Goal: Information Seeking & Learning: Learn about a topic

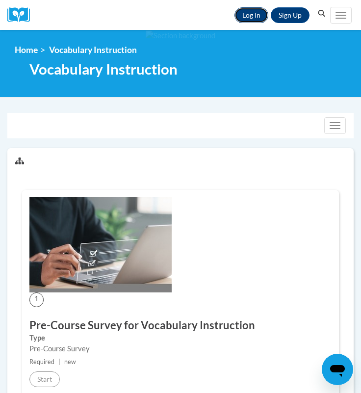
click at [251, 17] on link "Log In" at bounding box center [252, 15] width 34 height 16
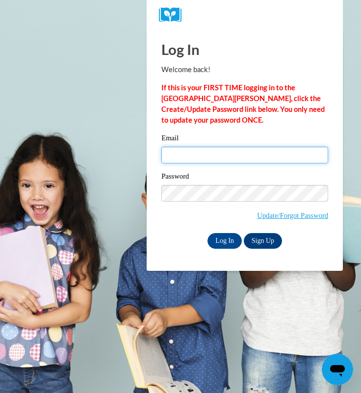
click at [228, 158] on input "Email" at bounding box center [245, 155] width 167 height 17
type input "rlhoffman@butler.edu"
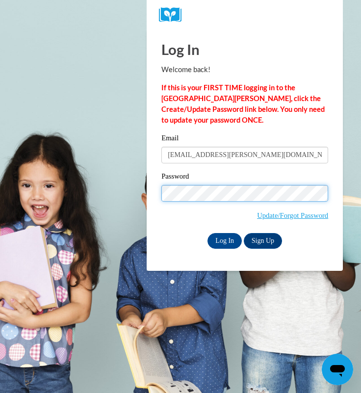
click at [208, 233] on input "Log In" at bounding box center [225, 241] width 34 height 16
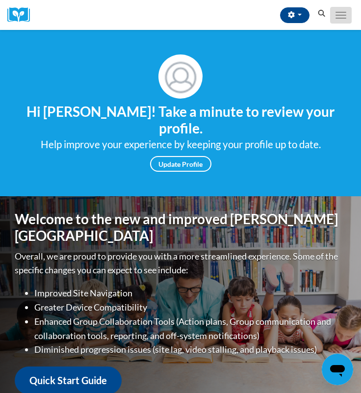
click at [342, 15] on span "Main menu" at bounding box center [341, 15] width 11 height 1
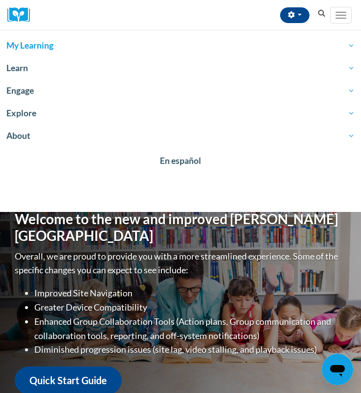
click at [22, 43] on span "My Learning" at bounding box center [180, 46] width 349 height 12
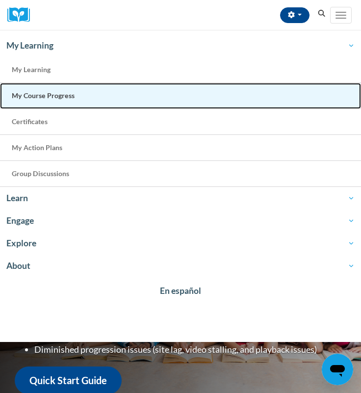
click at [45, 98] on span "My Course Progress" at bounding box center [43, 95] width 63 height 8
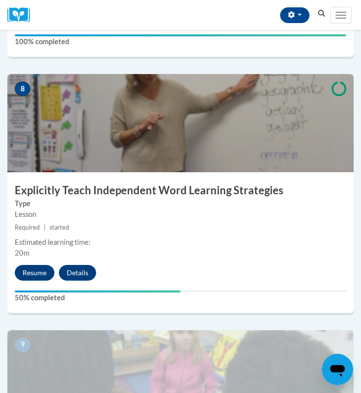
scroll to position [1939, 0]
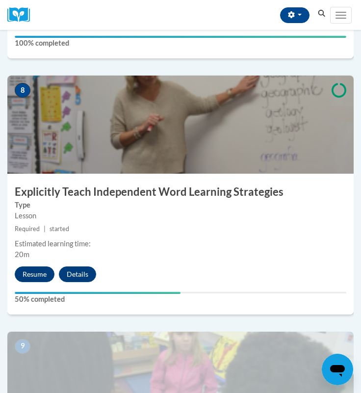
click at [132, 199] on h3 "Explicitly Teach Independent Word Learning Strategies" at bounding box center [180, 192] width 347 height 15
click at [30, 280] on button "Resume" at bounding box center [35, 275] width 40 height 16
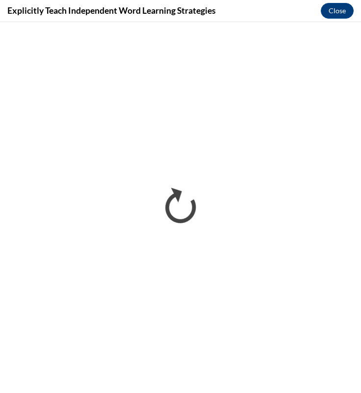
scroll to position [0, 0]
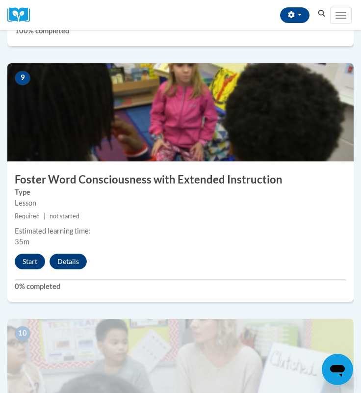
scroll to position [2226, 0]
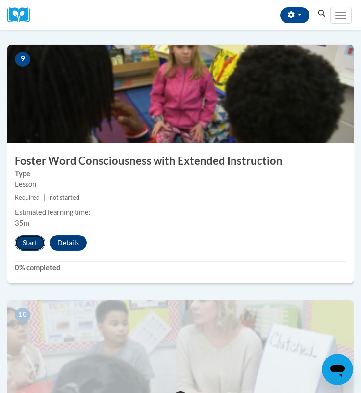
click at [30, 245] on button "Start" at bounding box center [30, 243] width 30 height 16
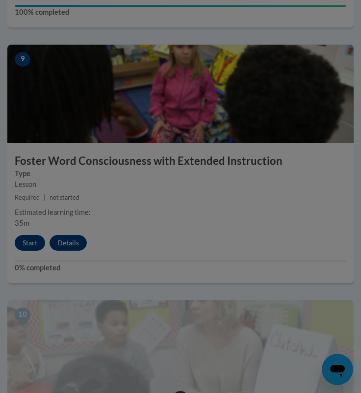
click at [30, 245] on div at bounding box center [180, 196] width 361 height 393
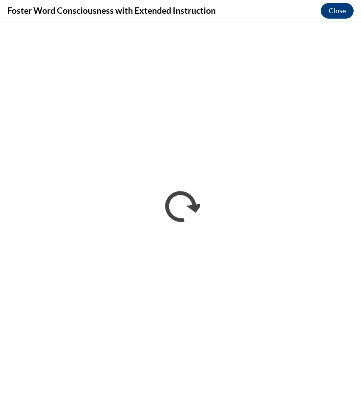
scroll to position [0, 0]
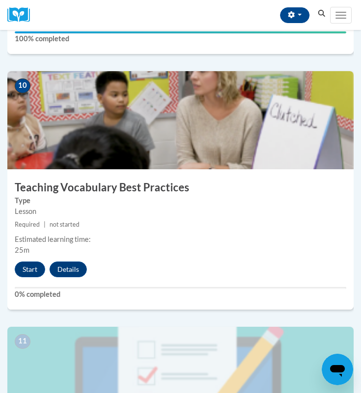
scroll to position [2451, 0]
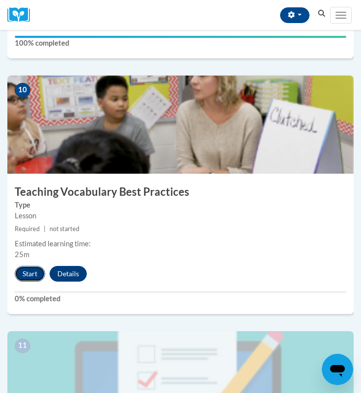
click at [33, 274] on button "Start" at bounding box center [30, 274] width 30 height 16
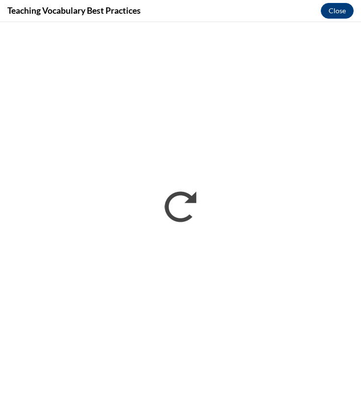
scroll to position [0, 0]
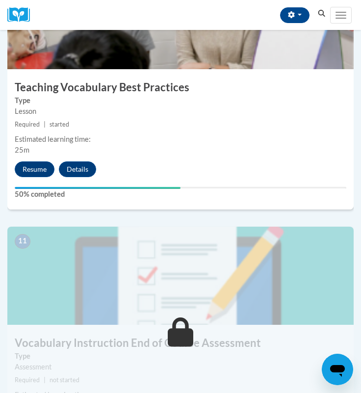
scroll to position [2543, 0]
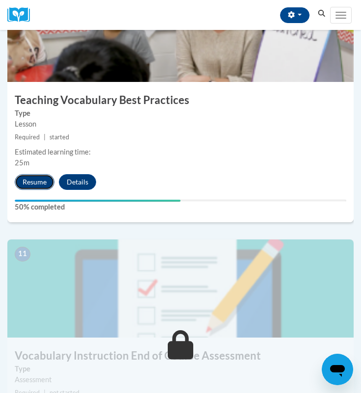
click at [41, 183] on button "Resume" at bounding box center [35, 182] width 40 height 16
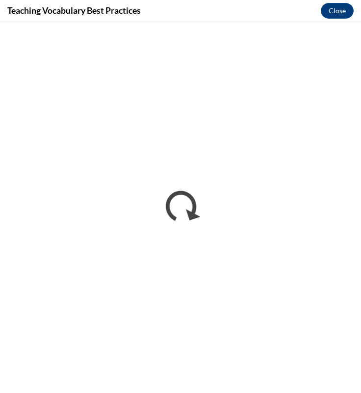
scroll to position [0, 0]
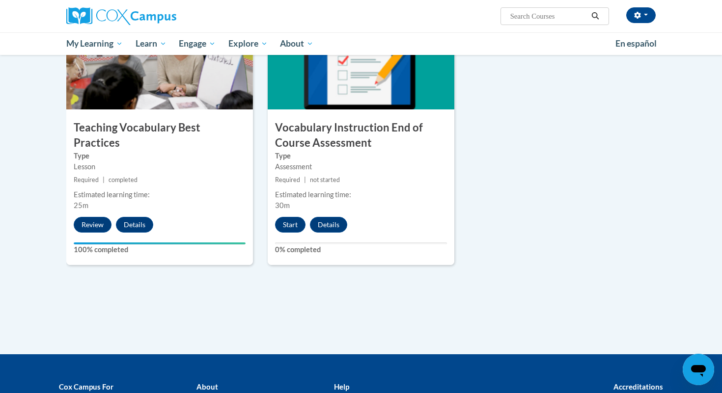
scroll to position [1064, 0]
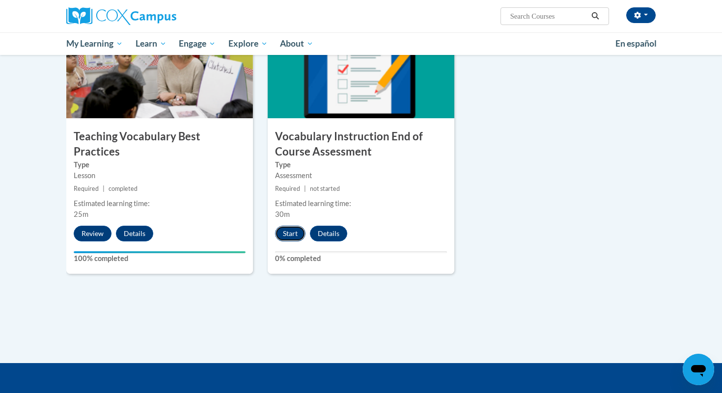
click at [287, 237] on button "Start" at bounding box center [290, 234] width 30 height 16
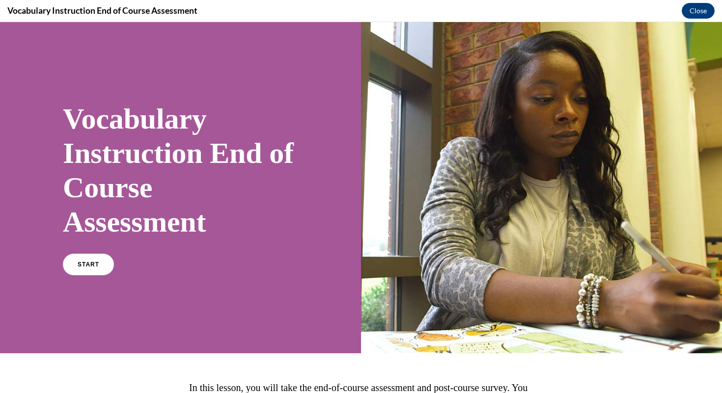
scroll to position [0, 0]
click at [83, 270] on link "START" at bounding box center [88, 264] width 54 height 23
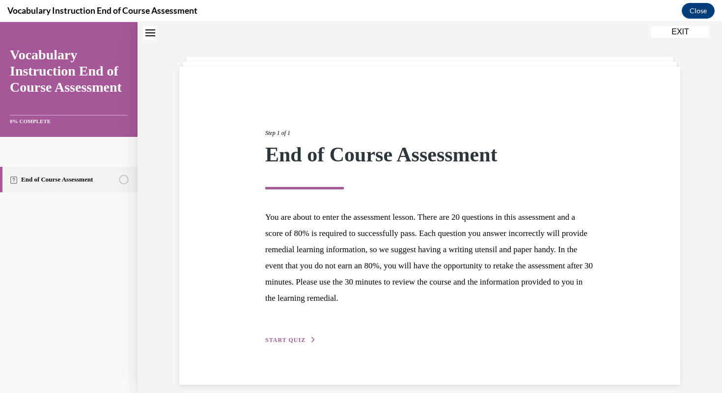
scroll to position [41, 0]
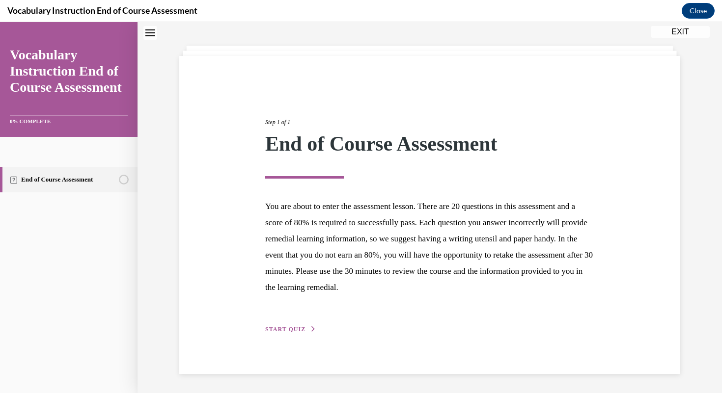
click at [278, 333] on button "START QUIZ" at bounding box center [290, 329] width 51 height 9
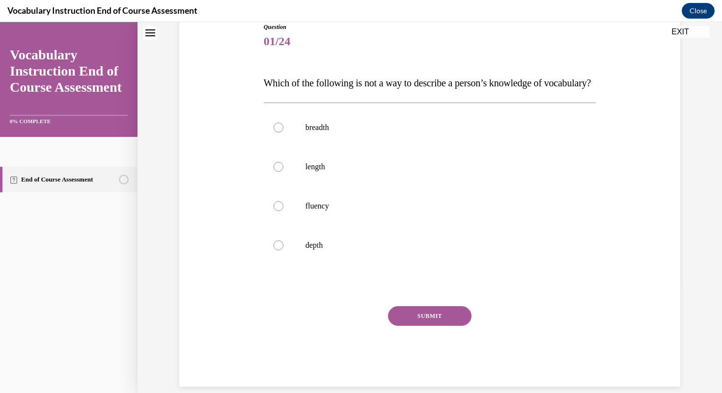
scroll to position [105, 0]
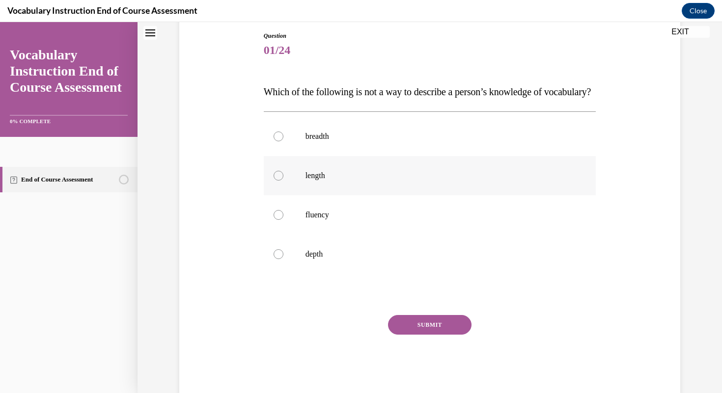
click at [360, 185] on label "length" at bounding box center [430, 175] width 332 height 39
click at [283, 181] on input "length" at bounding box center [279, 176] width 10 height 10
radio input "true"
click at [361, 335] on button "SUBMIT" at bounding box center [429, 325] width 83 height 20
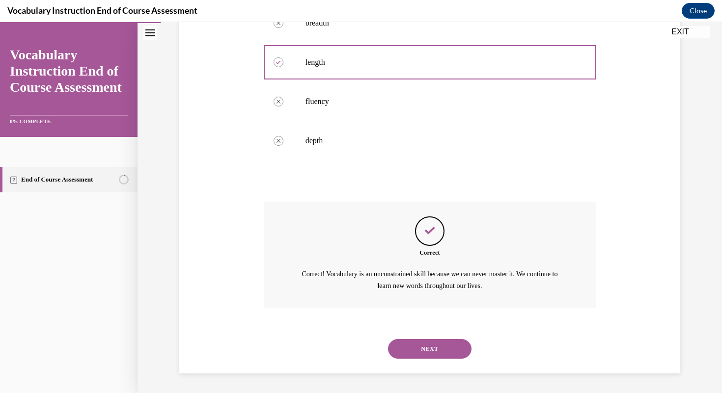
click at [361, 349] on button "NEXT" at bounding box center [429, 349] width 83 height 20
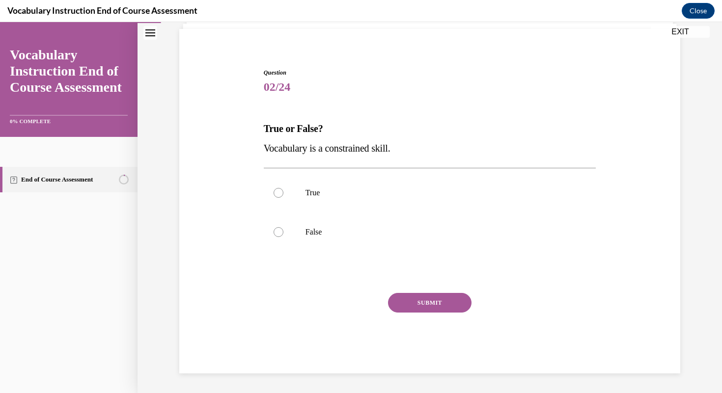
scroll to position [68, 0]
click at [326, 239] on label "False" at bounding box center [430, 232] width 332 height 39
click at [283, 237] on input "False" at bounding box center [279, 232] width 10 height 10
radio input "true"
click at [361, 297] on button "SUBMIT" at bounding box center [429, 303] width 83 height 20
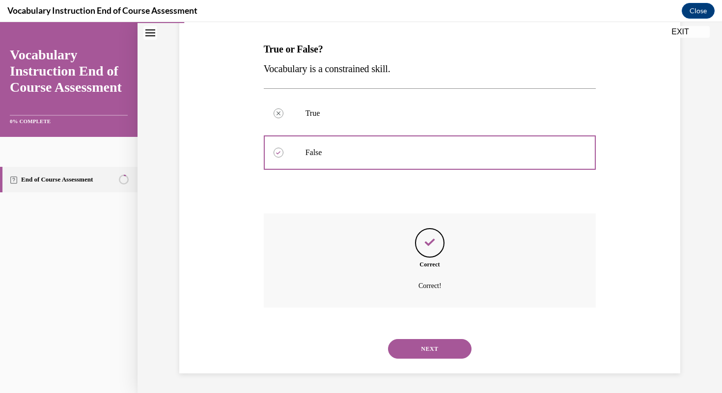
click at [361, 345] on button "NEXT" at bounding box center [429, 349] width 83 height 20
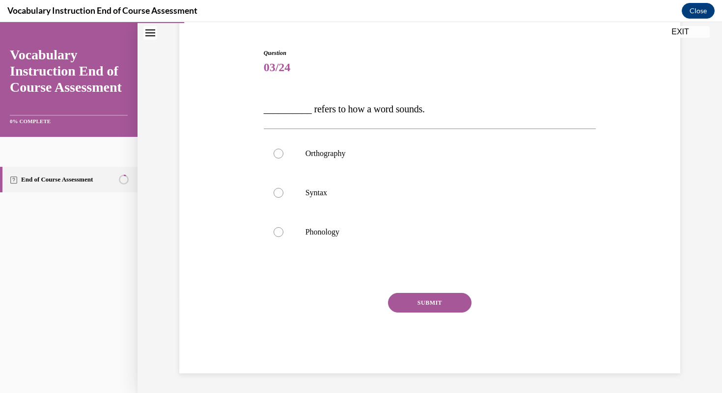
scroll to position [88, 0]
click at [321, 249] on label "Phonology" at bounding box center [430, 232] width 332 height 39
click at [283, 237] on input "Phonology" at bounding box center [279, 232] width 10 height 10
radio input "true"
click at [361, 295] on button "SUBMIT" at bounding box center [429, 303] width 83 height 20
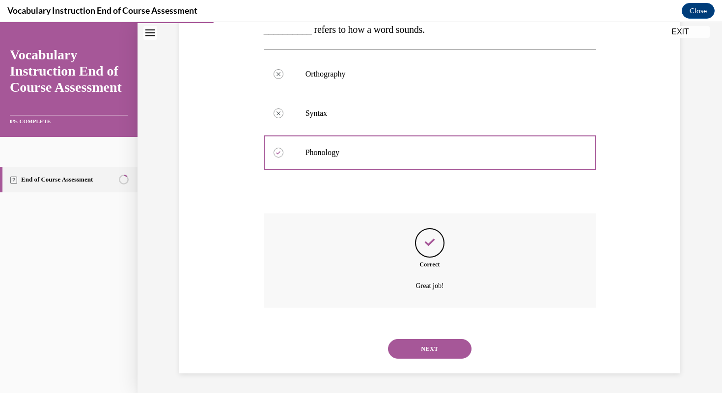
click at [361, 342] on button "NEXT" at bounding box center [429, 349] width 83 height 20
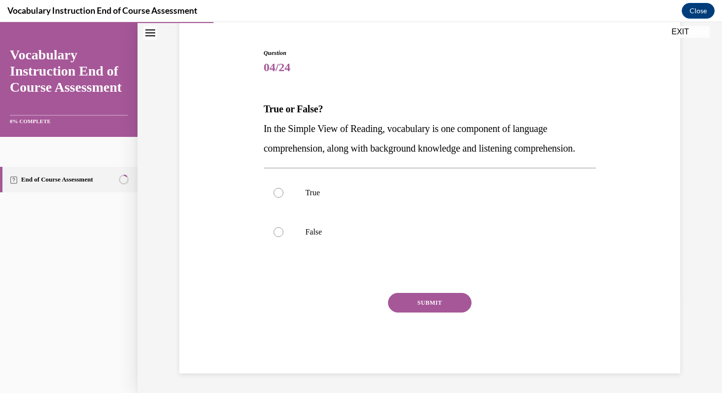
scroll to position [108, 0]
click at [313, 241] on label "False" at bounding box center [430, 232] width 332 height 39
click at [283, 237] on input "False" at bounding box center [279, 232] width 10 height 10
radio input "true"
click at [361, 299] on button "SUBMIT" at bounding box center [429, 303] width 83 height 20
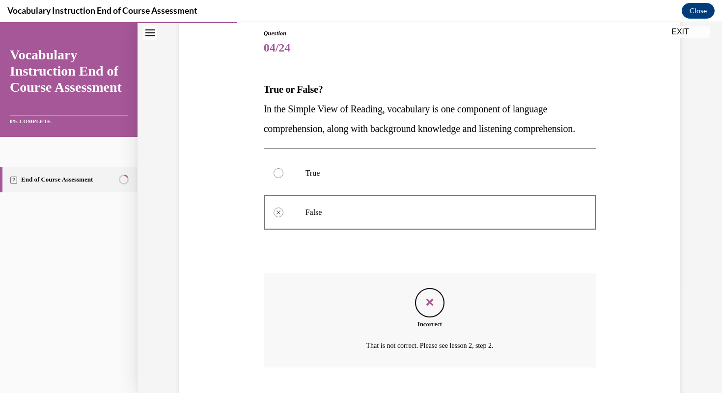
scroll to position [187, 0]
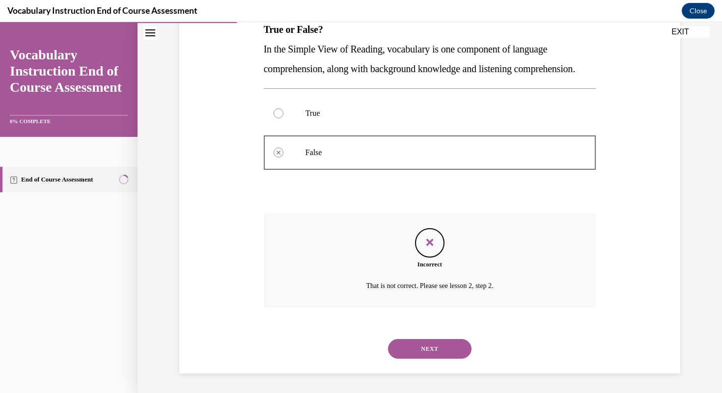
click at [361, 341] on button "NEXT" at bounding box center [429, 349] width 83 height 20
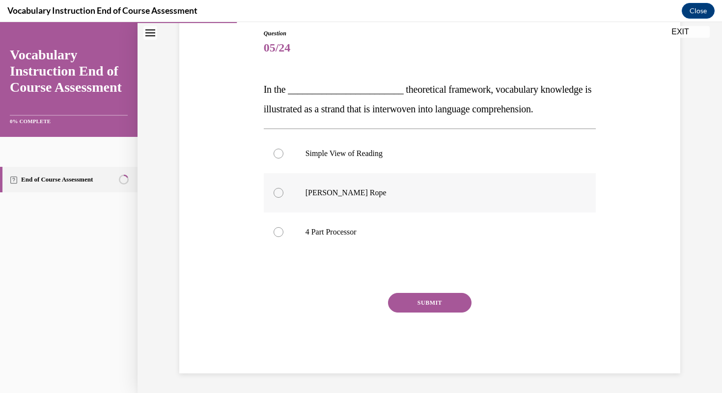
click at [337, 198] on label "Scarborough's Rope" at bounding box center [430, 192] width 332 height 39
click at [283, 198] on input "Scarborough's Rope" at bounding box center [279, 193] width 10 height 10
radio input "true"
click at [361, 299] on button "SUBMIT" at bounding box center [429, 303] width 83 height 20
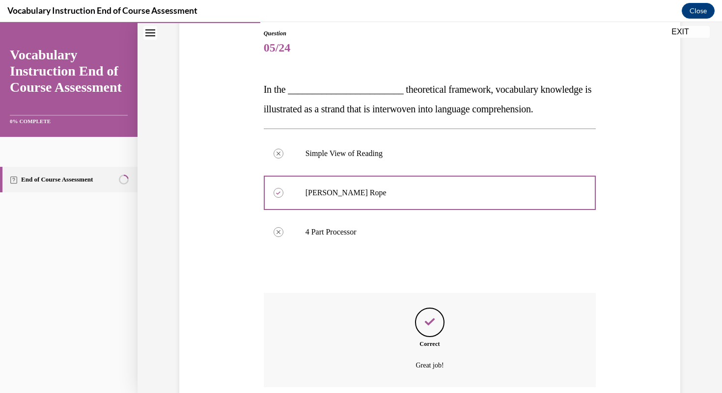
scroll to position [187, 0]
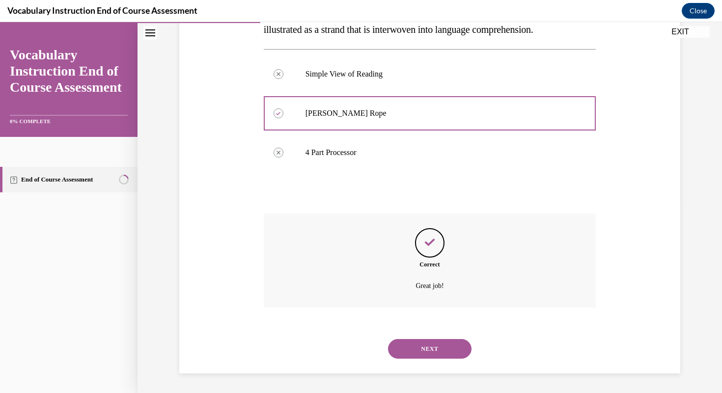
click at [361, 345] on button "NEXT" at bounding box center [429, 349] width 83 height 20
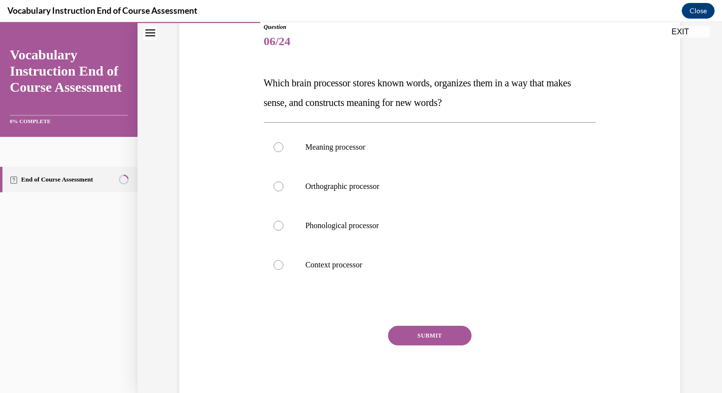
scroll to position [106, 0]
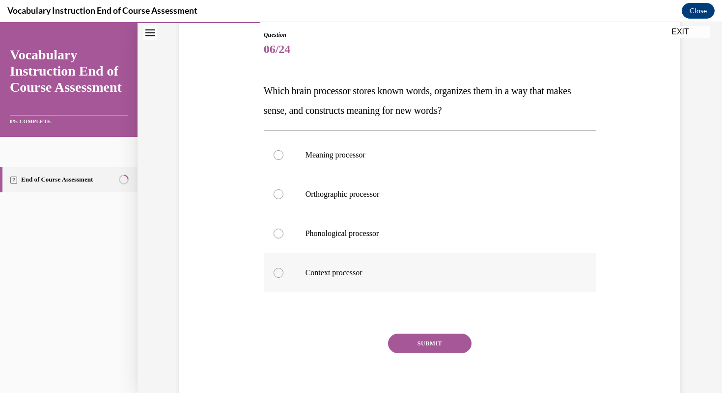
click at [361, 286] on label "Context processor" at bounding box center [430, 272] width 332 height 39
click at [283, 278] on input "Context processor" at bounding box center [279, 273] width 10 height 10
radio input "true"
click at [361, 169] on label "Meaning processor" at bounding box center [430, 155] width 332 height 39
click at [283, 160] on input "Meaning processor" at bounding box center [279, 155] width 10 height 10
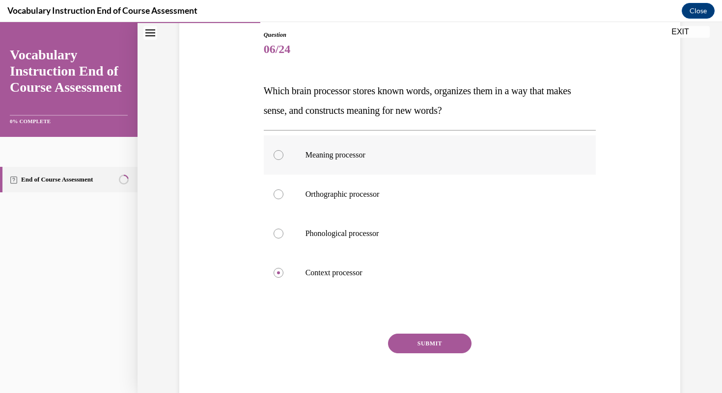
radio input "true"
click at [361, 335] on button "SUBMIT" at bounding box center [429, 344] width 83 height 20
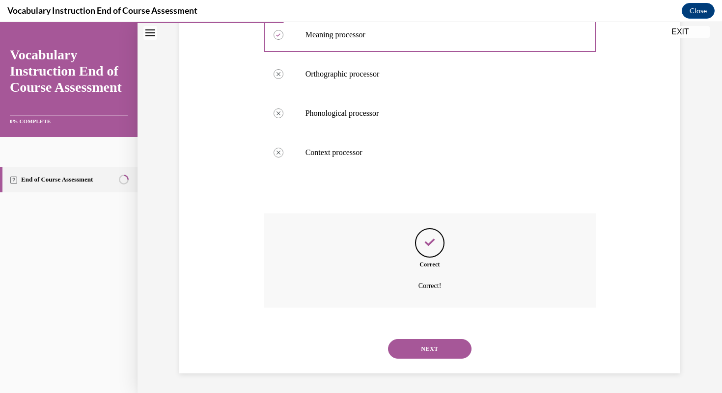
click at [361, 356] on button "NEXT" at bounding box center [429, 349] width 83 height 20
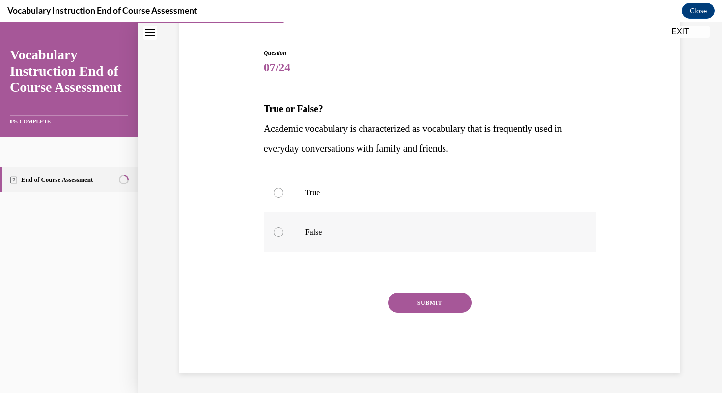
click at [347, 246] on label "False" at bounding box center [430, 232] width 332 height 39
click at [283, 237] on input "False" at bounding box center [279, 232] width 10 height 10
radio input "true"
click at [361, 302] on button "SUBMIT" at bounding box center [429, 303] width 83 height 20
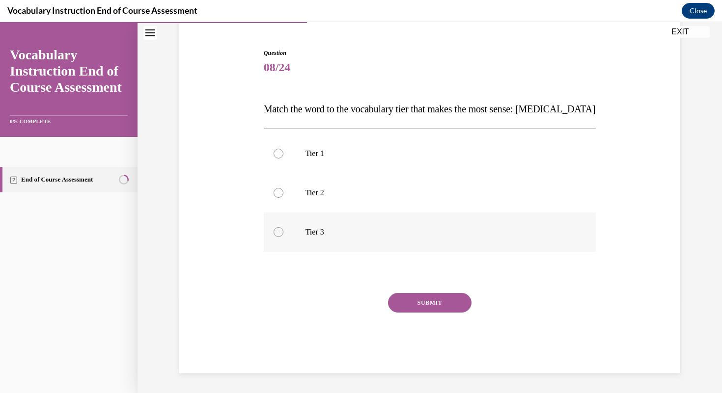
click at [325, 236] on p "Tier 3" at bounding box center [438, 232] width 266 height 10
click at [283, 236] on input "Tier 3" at bounding box center [279, 232] width 10 height 10
radio input "true"
click at [361, 302] on button "SUBMIT" at bounding box center [429, 303] width 83 height 20
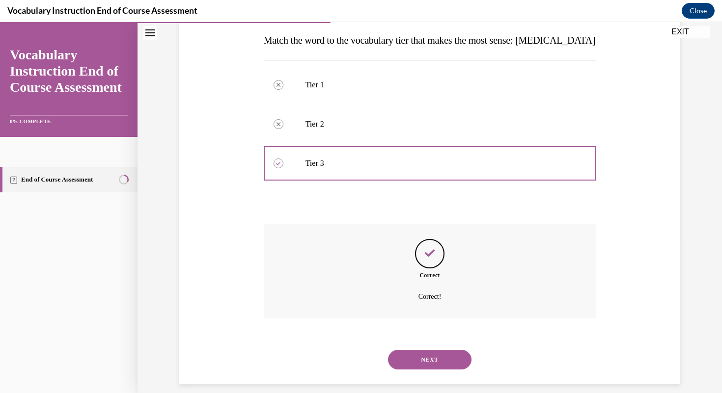
scroll to position [167, 0]
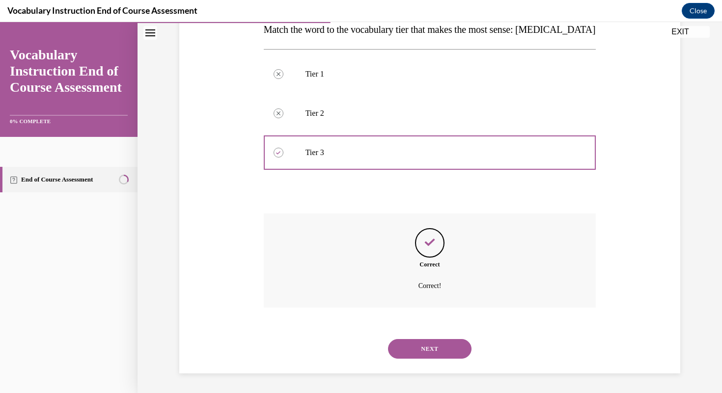
click at [361, 357] on button "NEXT" at bounding box center [429, 349] width 83 height 20
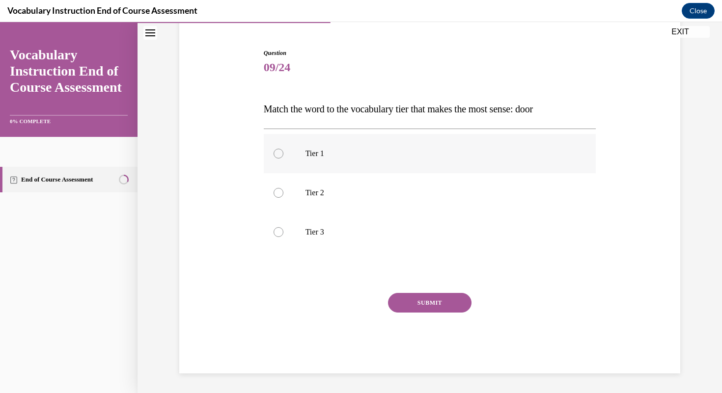
click at [308, 158] on p "Tier 1" at bounding box center [438, 154] width 266 height 10
click at [283, 158] on input "Tier 1" at bounding box center [279, 154] width 10 height 10
radio input "true"
click at [361, 301] on button "SUBMIT" at bounding box center [429, 303] width 83 height 20
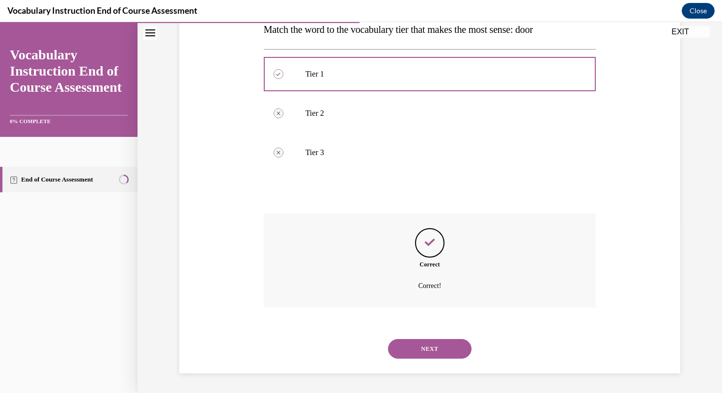
click at [361, 347] on button "NEXT" at bounding box center [429, 349] width 83 height 20
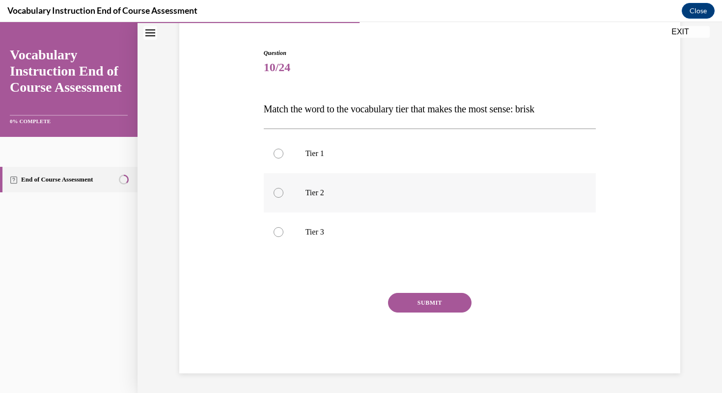
click at [321, 199] on label "Tier 2" at bounding box center [430, 192] width 332 height 39
click at [283, 198] on input "Tier 2" at bounding box center [279, 193] width 10 height 10
radio input "true"
click at [361, 298] on button "SUBMIT" at bounding box center [429, 303] width 83 height 20
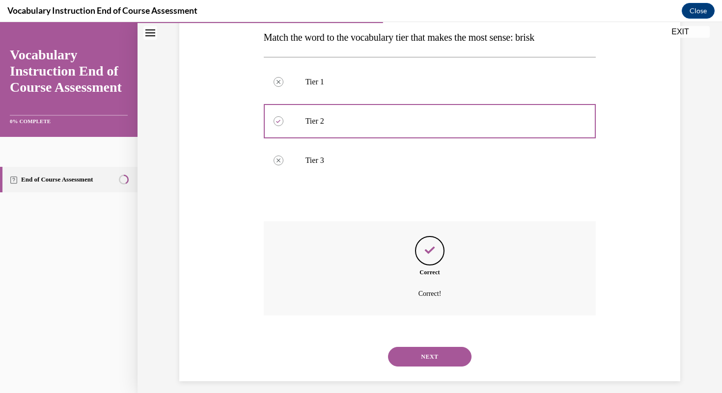
scroll to position [167, 0]
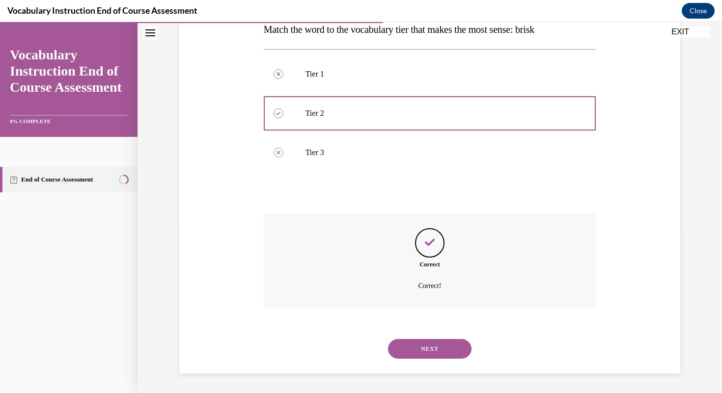
click at [361, 352] on button "NEXT" at bounding box center [429, 349] width 83 height 20
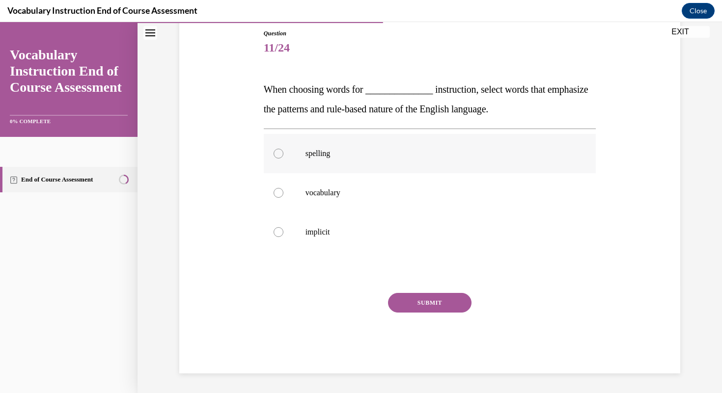
click at [355, 165] on label "spelling" at bounding box center [430, 153] width 332 height 39
click at [283, 159] on input "spelling" at bounding box center [279, 154] width 10 height 10
radio input "true"
click at [361, 301] on button "SUBMIT" at bounding box center [429, 303] width 83 height 20
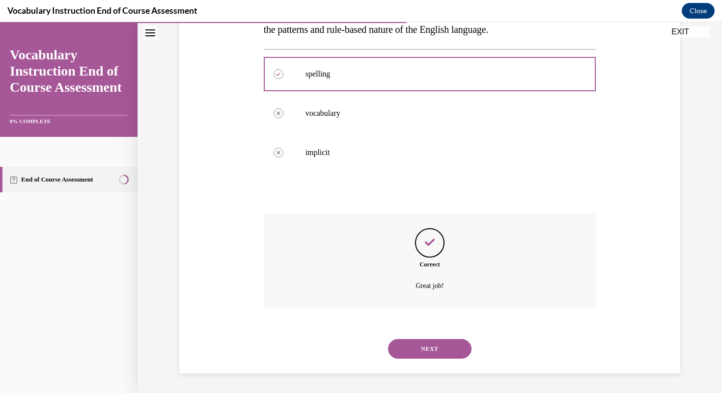
click at [361, 357] on button "NEXT" at bounding box center [429, 349] width 83 height 20
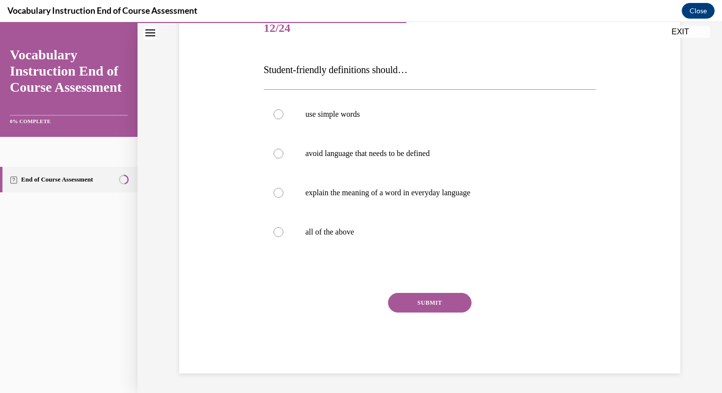
scroll to position [109, 0]
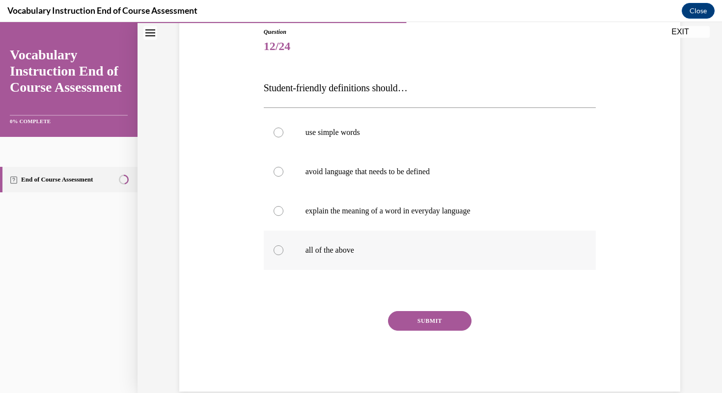
click at [361, 256] on label "all of the above" at bounding box center [430, 250] width 332 height 39
click at [283, 255] on input "all of the above" at bounding box center [279, 251] width 10 height 10
radio input "true"
click at [361, 320] on button "SUBMIT" at bounding box center [429, 321] width 83 height 20
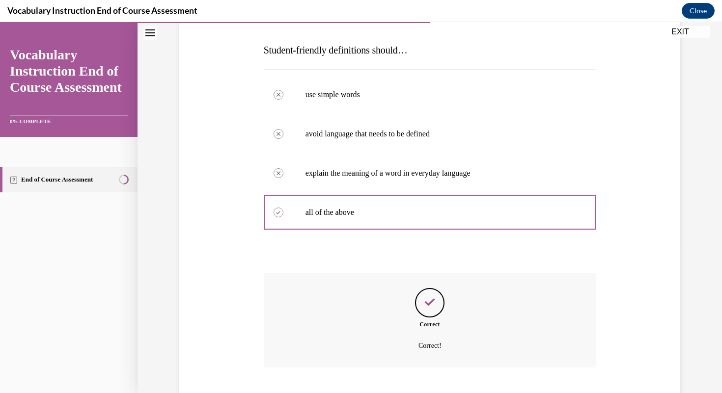
scroll to position [207, 0]
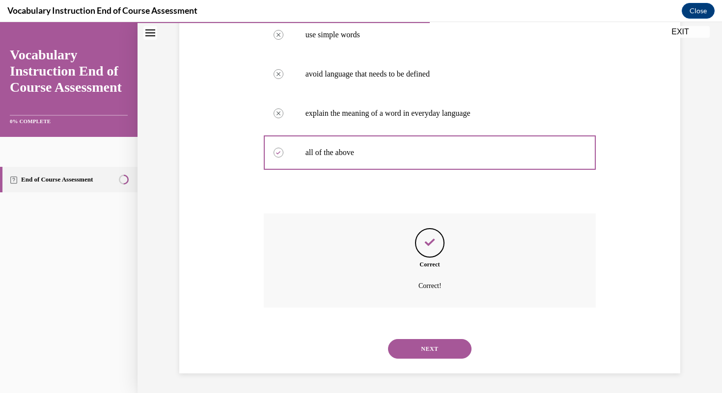
click at [361, 356] on button "NEXT" at bounding box center [429, 349] width 83 height 20
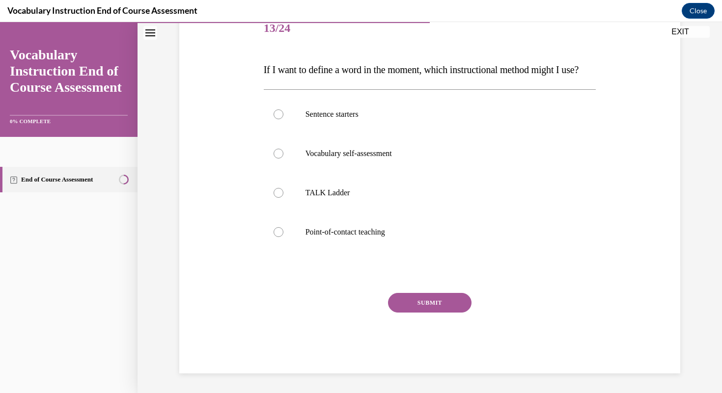
scroll to position [137, 0]
drag, startPoint x: 384, startPoint y: 243, endPoint x: 391, endPoint y: 251, distance: 10.8
click at [361, 237] on p "Point-of-contact teaching" at bounding box center [438, 232] width 266 height 10
click at [283, 237] on input "Point-of-contact teaching" at bounding box center [279, 232] width 10 height 10
radio input "true"
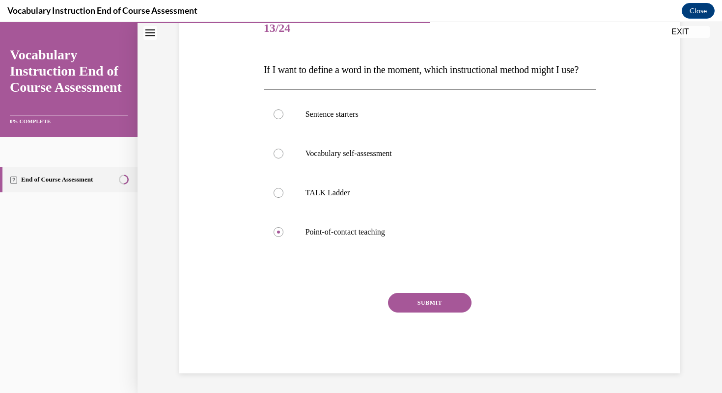
click at [361, 306] on button "SUBMIT" at bounding box center [429, 303] width 83 height 20
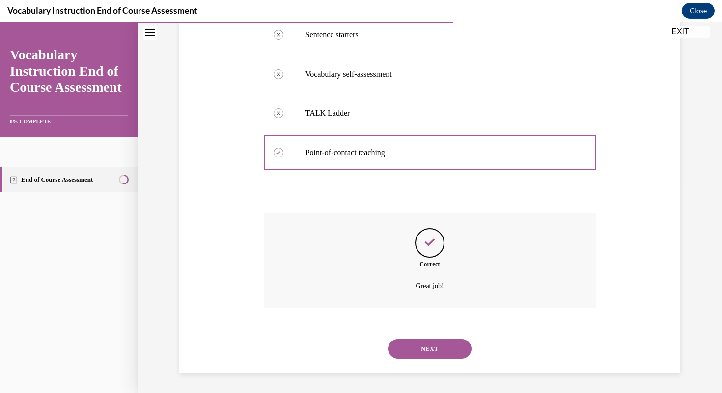
scroll to position [226, 0]
click at [361, 354] on button "NEXT" at bounding box center [429, 349] width 83 height 20
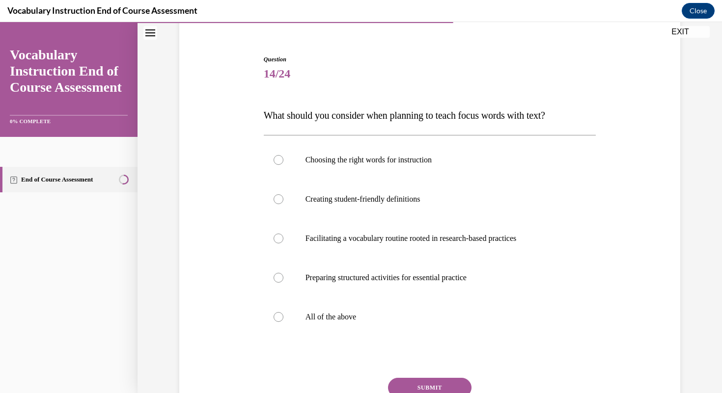
scroll to position [85, 0]
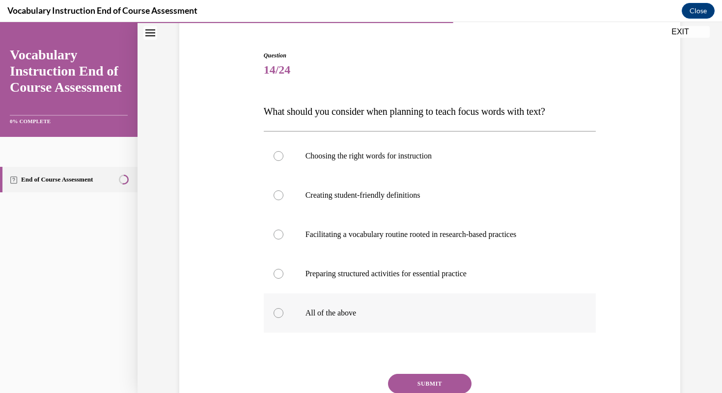
click at [361, 320] on label "All of the above" at bounding box center [430, 313] width 332 height 39
click at [283, 318] on input "All of the above" at bounding box center [279, 313] width 10 height 10
radio input "true"
click at [361, 383] on button "SUBMIT" at bounding box center [429, 384] width 83 height 20
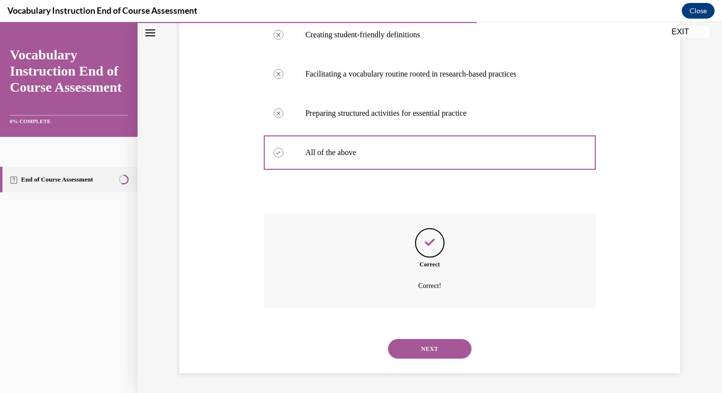
click at [361, 342] on button "NEXT" at bounding box center [429, 349] width 83 height 20
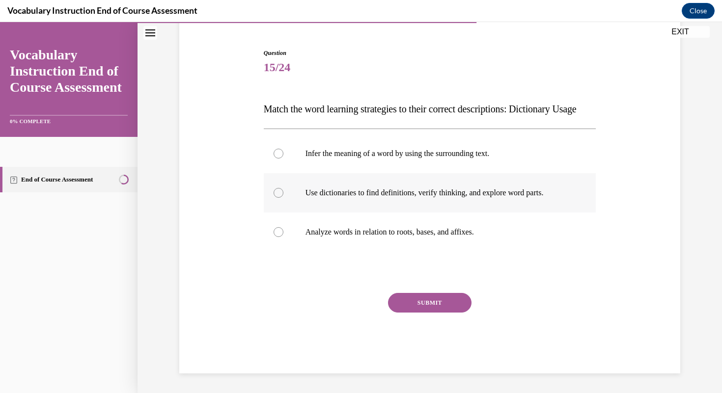
click at [361, 192] on p "Use dictionaries to find definitions, verify thinking, and explore word parts." at bounding box center [438, 193] width 266 height 10
click at [283, 192] on input "Use dictionaries to find definitions, verify thinking, and explore word parts." at bounding box center [279, 193] width 10 height 10
radio input "true"
click at [361, 296] on button "SUBMIT" at bounding box center [429, 303] width 83 height 20
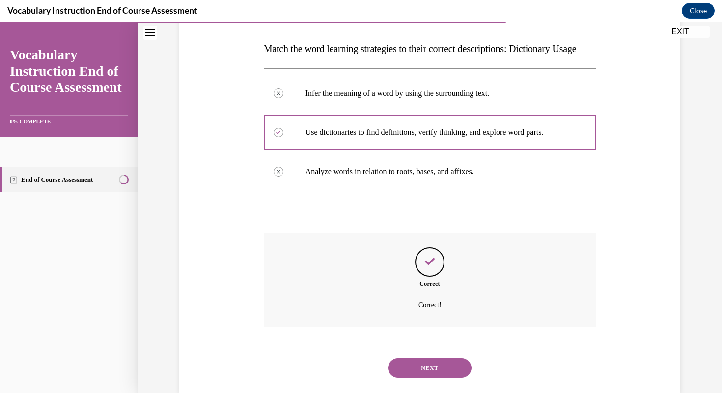
scroll to position [187, 0]
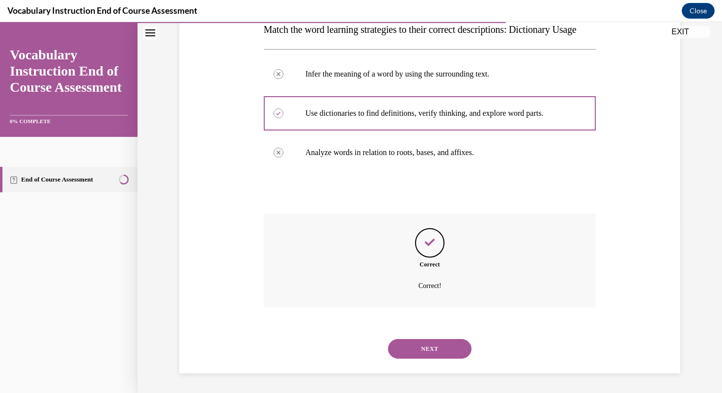
click at [361, 338] on div "NEXT" at bounding box center [430, 348] width 332 height 39
click at [361, 343] on button "NEXT" at bounding box center [429, 349] width 83 height 20
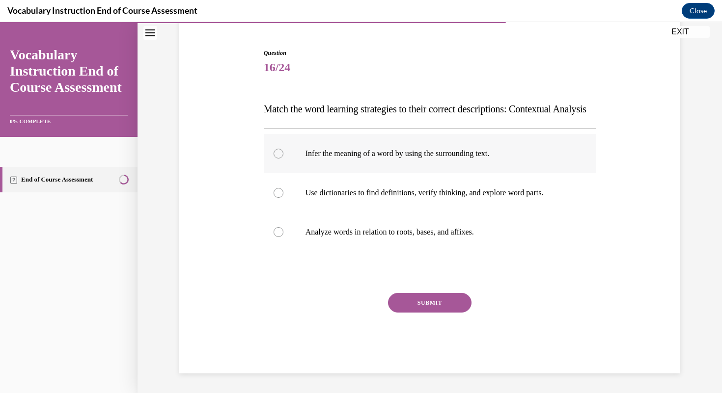
click at [361, 162] on label "Infer the meaning of a word by using the surrounding text." at bounding box center [430, 153] width 332 height 39
click at [283, 159] on input "Infer the meaning of a word by using the surrounding text." at bounding box center [279, 154] width 10 height 10
radio input "true"
click at [361, 299] on button "SUBMIT" at bounding box center [429, 303] width 83 height 20
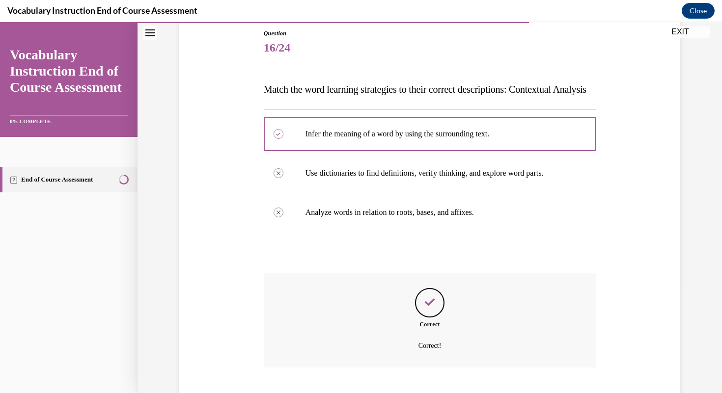
scroll to position [187, 0]
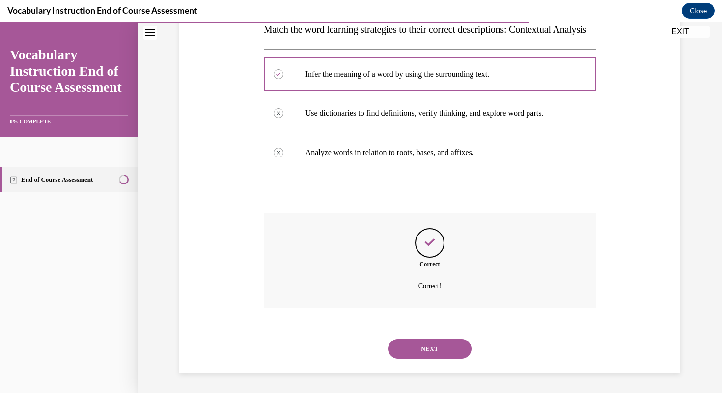
click at [361, 348] on button "NEXT" at bounding box center [429, 349] width 83 height 20
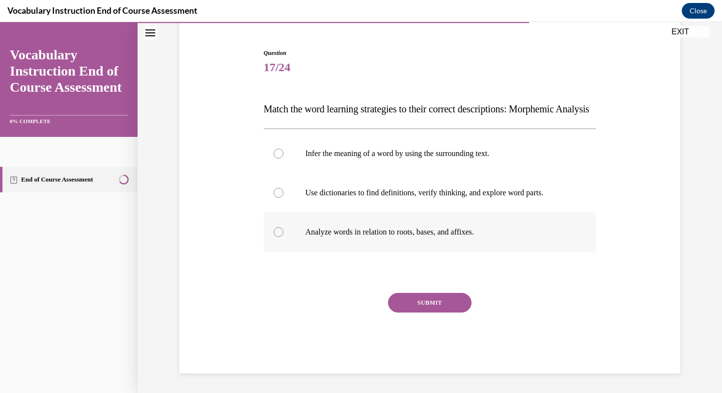
click at [361, 240] on label "Analyze words in relation to roots, bases, and affixes." at bounding box center [430, 232] width 332 height 39
click at [283, 237] on input "Analyze words in relation to roots, bases, and affixes." at bounding box center [279, 232] width 10 height 10
radio input "true"
click at [361, 297] on button "SUBMIT" at bounding box center [429, 303] width 83 height 20
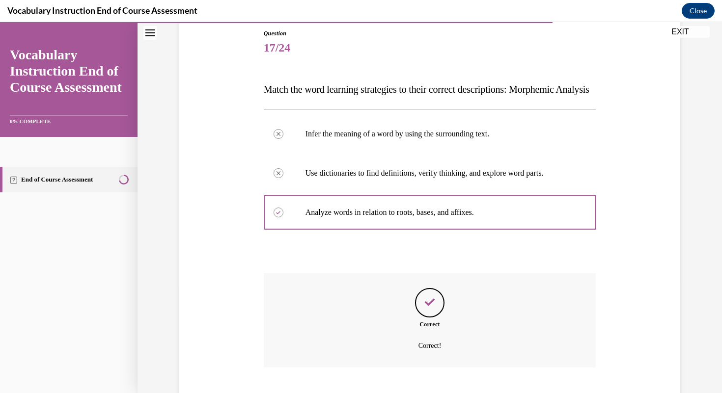
scroll to position [187, 0]
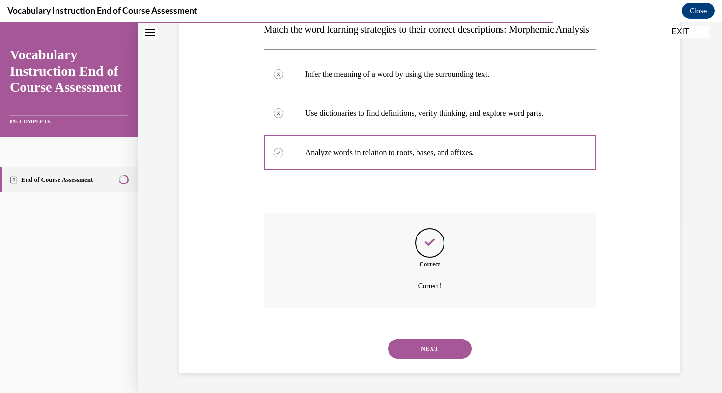
click at [361, 343] on button "NEXT" at bounding box center [429, 349] width 83 height 20
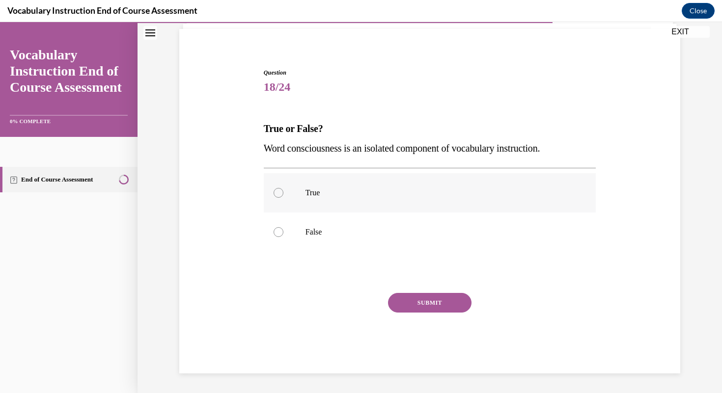
click at [350, 197] on p "True" at bounding box center [438, 193] width 266 height 10
click at [283, 197] on input "True" at bounding box center [279, 193] width 10 height 10
radio input "true"
click at [361, 304] on button "SUBMIT" at bounding box center [429, 303] width 83 height 20
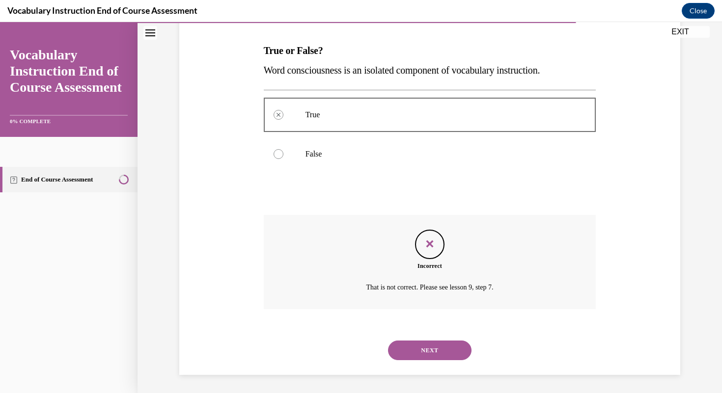
scroll to position [148, 0]
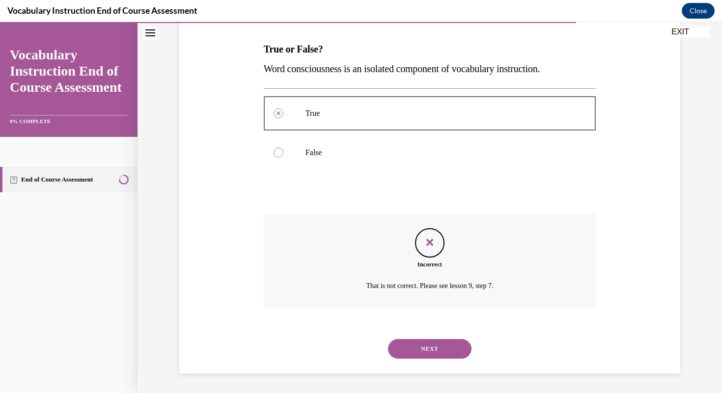
click at [361, 349] on button "NEXT" at bounding box center [429, 349] width 83 height 20
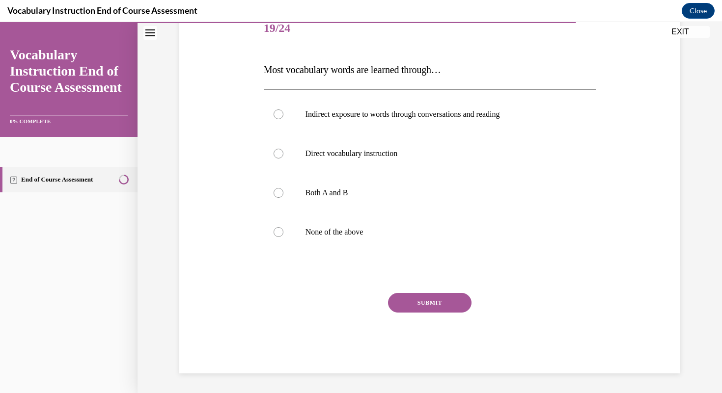
scroll to position [109, 0]
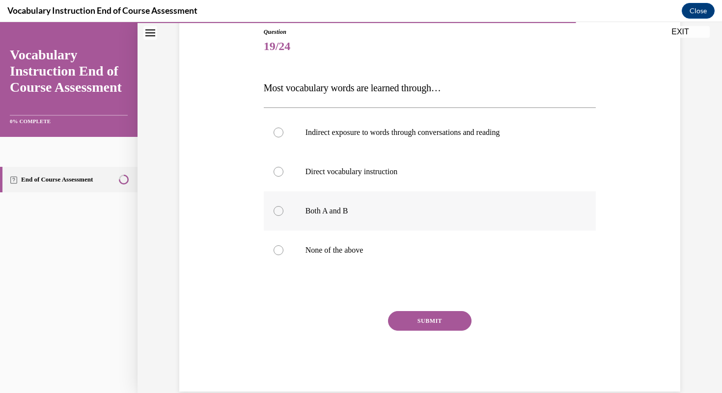
click at [352, 200] on label "Both A and B" at bounding box center [430, 210] width 332 height 39
click at [283, 206] on input "Both A and B" at bounding box center [279, 211] width 10 height 10
radio input "true"
click at [361, 318] on button "SUBMIT" at bounding box center [429, 321] width 83 height 20
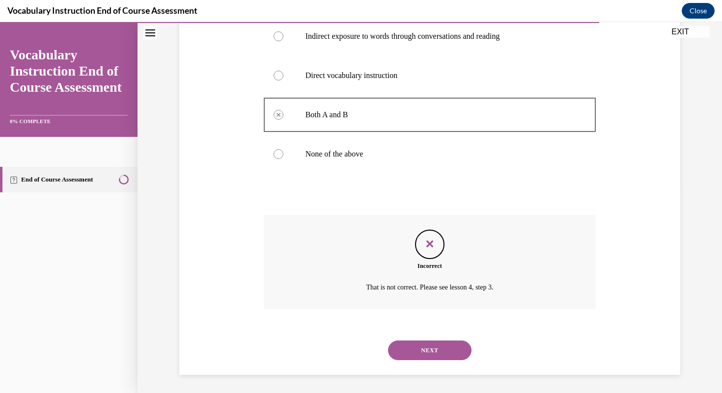
scroll to position [207, 0]
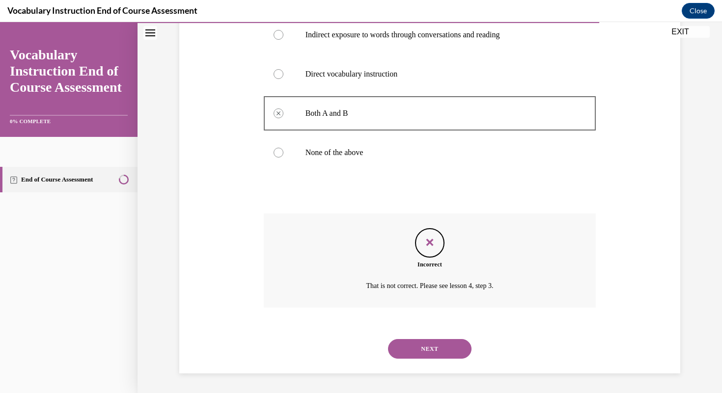
click at [361, 351] on button "NEXT" at bounding box center [429, 349] width 83 height 20
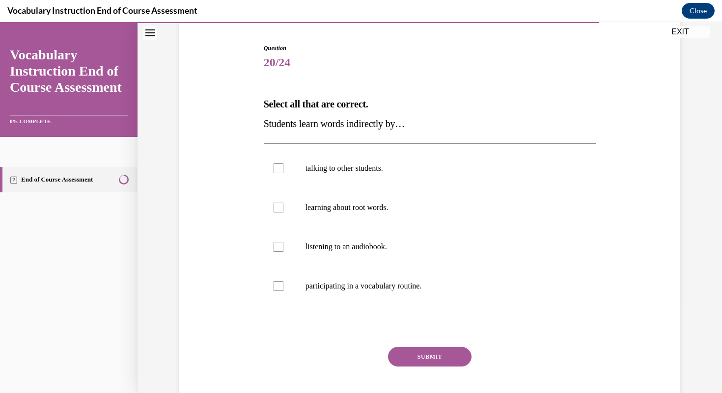
scroll to position [101, 0]
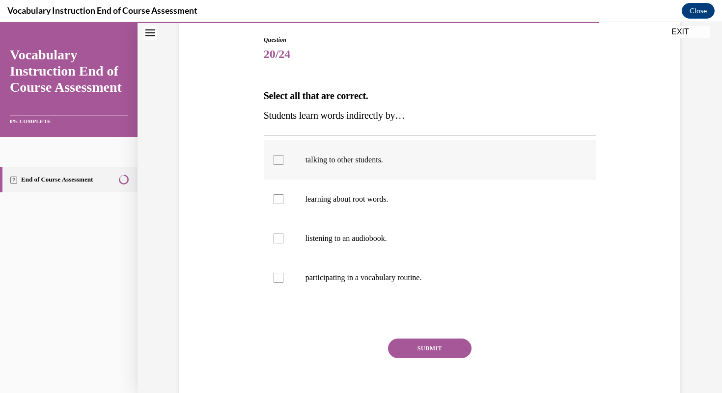
click at [361, 173] on label "talking to other students." at bounding box center [430, 159] width 332 height 39
click at [283, 165] on input "talking to other students." at bounding box center [279, 160] width 10 height 10
checkbox input "true"
click at [361, 202] on p "learning about root words." at bounding box center [438, 199] width 266 height 10
click at [283, 202] on input "learning about root words." at bounding box center [279, 199] width 10 height 10
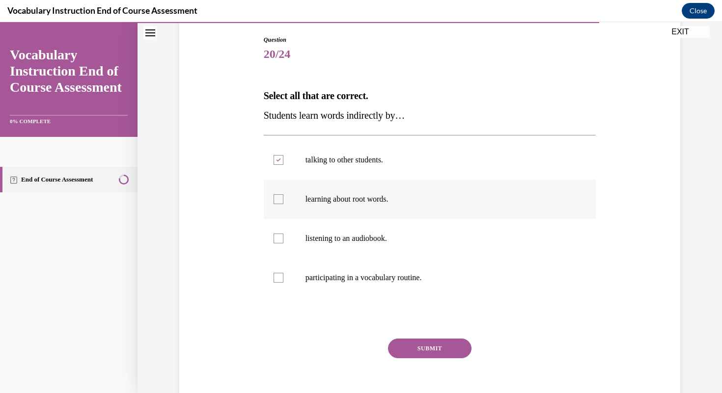
checkbox input "true"
click at [361, 234] on p "listening to an audiobook." at bounding box center [438, 239] width 266 height 10
click at [283, 234] on input "listening to an audiobook." at bounding box center [279, 239] width 10 height 10
checkbox input "true"
click at [361, 343] on button "SUBMIT" at bounding box center [429, 349] width 83 height 20
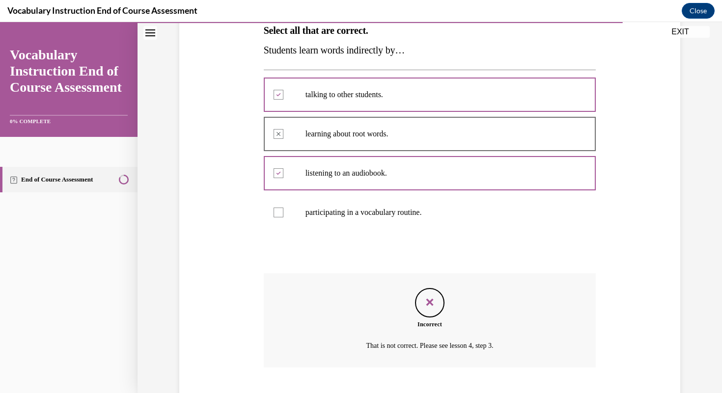
scroll to position [226, 0]
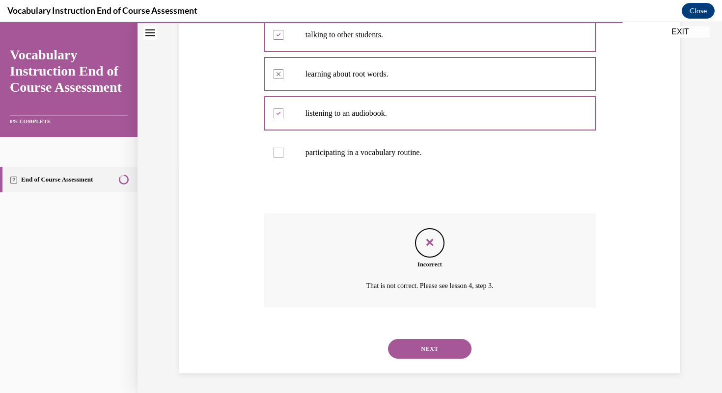
click at [361, 348] on button "NEXT" at bounding box center [429, 349] width 83 height 20
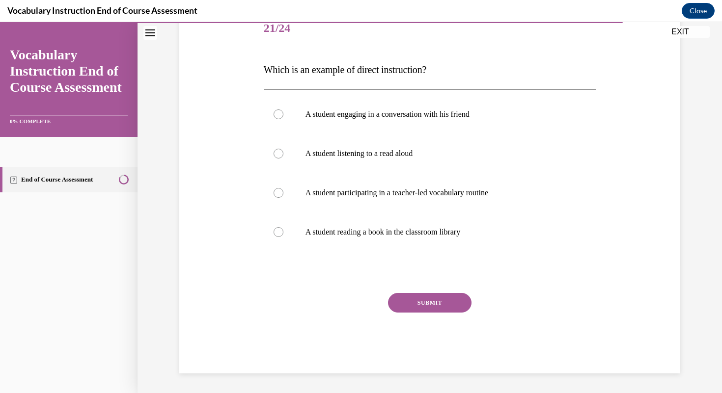
scroll to position [109, 0]
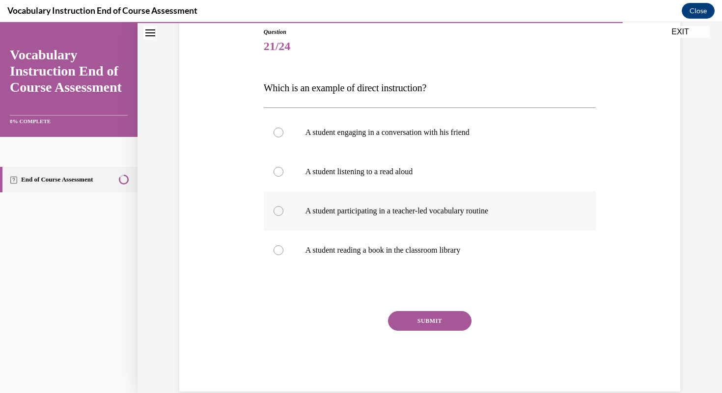
click at [361, 215] on p "A student participating in a teacher-led vocabulary routine" at bounding box center [438, 211] width 266 height 10
click at [283, 215] on input "A student participating in a teacher-led vocabulary routine" at bounding box center [279, 211] width 10 height 10
radio input "true"
click at [361, 312] on button "SUBMIT" at bounding box center [429, 321] width 83 height 20
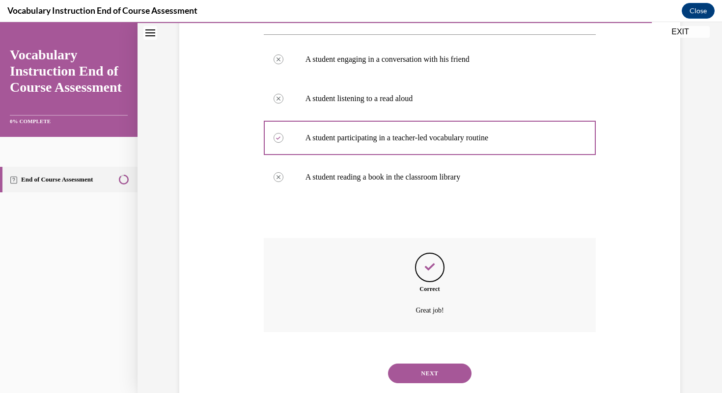
scroll to position [207, 0]
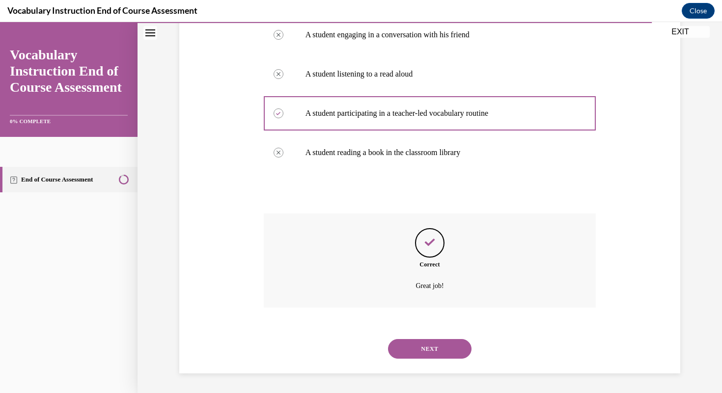
click at [361, 340] on div "NEXT" at bounding box center [430, 348] width 332 height 39
click at [361, 343] on button "NEXT" at bounding box center [429, 349] width 83 height 20
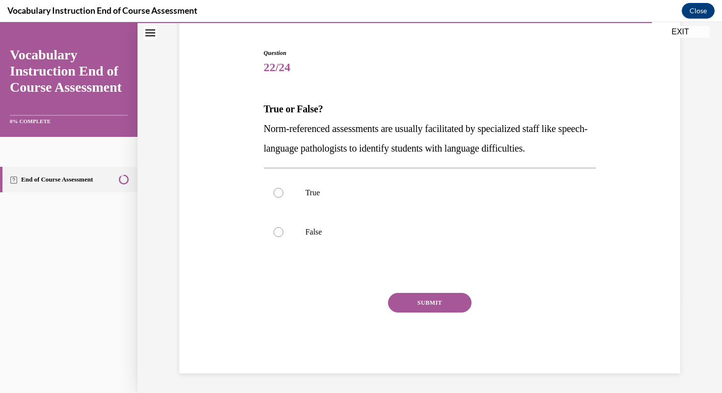
scroll to position [88, 0]
click at [349, 233] on p "False" at bounding box center [438, 232] width 266 height 10
click at [283, 233] on input "False" at bounding box center [279, 232] width 10 height 10
radio input "true"
click at [361, 304] on button "SUBMIT" at bounding box center [429, 303] width 83 height 20
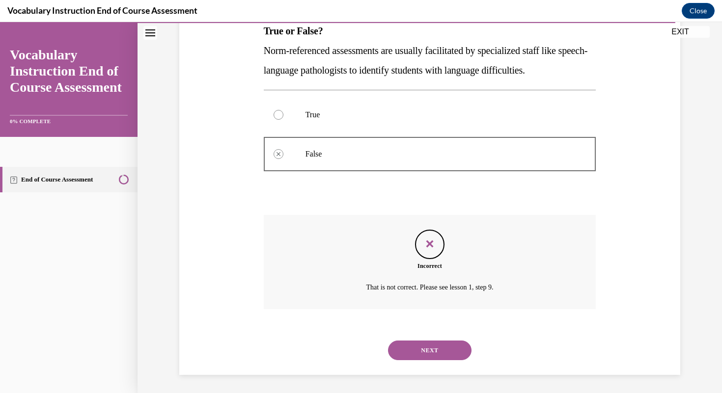
scroll to position [167, 0]
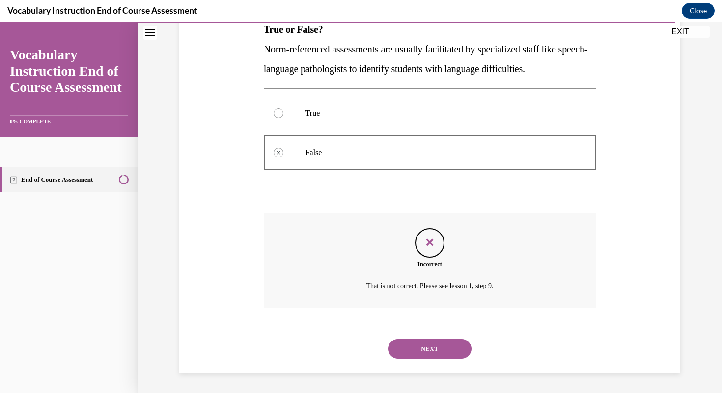
click at [361, 337] on div "NEXT" at bounding box center [430, 348] width 332 height 39
click at [361, 343] on button "NEXT" at bounding box center [429, 349] width 83 height 20
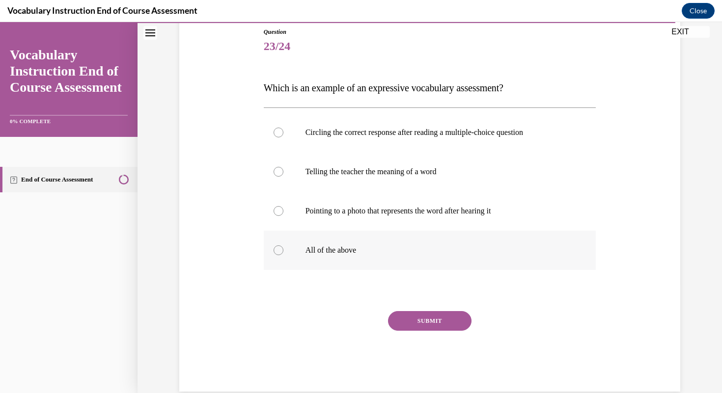
click at [361, 258] on label "All of the above" at bounding box center [430, 250] width 332 height 39
click at [283, 255] on input "All of the above" at bounding box center [279, 251] width 10 height 10
radio input "true"
click at [361, 323] on button "SUBMIT" at bounding box center [429, 321] width 83 height 20
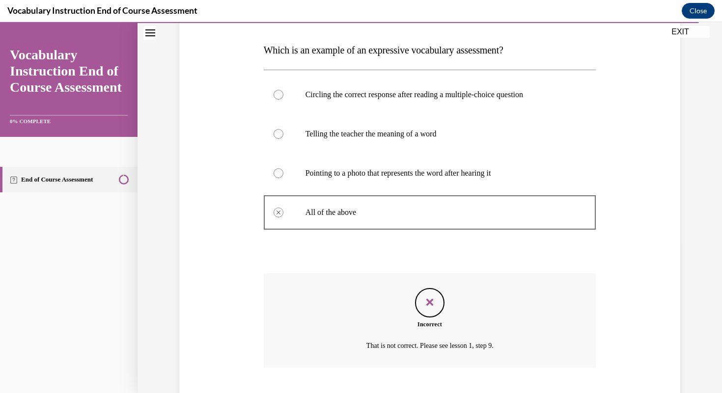
scroll to position [207, 0]
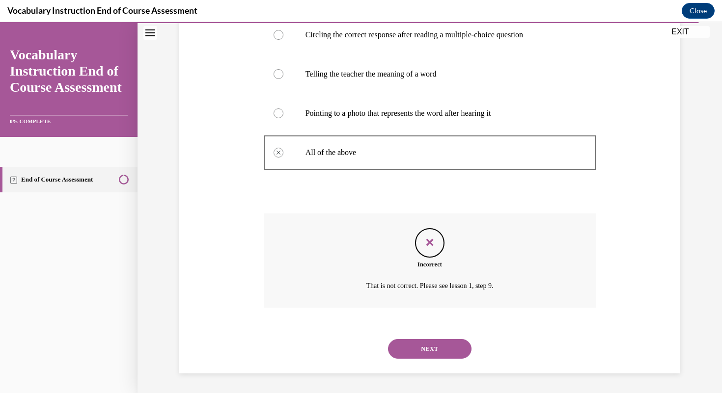
click at [361, 346] on button "NEXT" at bounding box center [429, 349] width 83 height 20
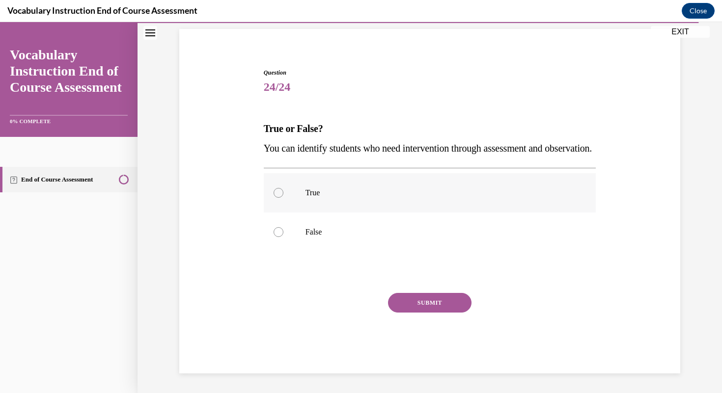
click at [356, 202] on label "True" at bounding box center [430, 192] width 332 height 39
click at [283, 198] on input "True" at bounding box center [279, 193] width 10 height 10
radio input "true"
click at [361, 296] on button "SUBMIT" at bounding box center [429, 303] width 83 height 20
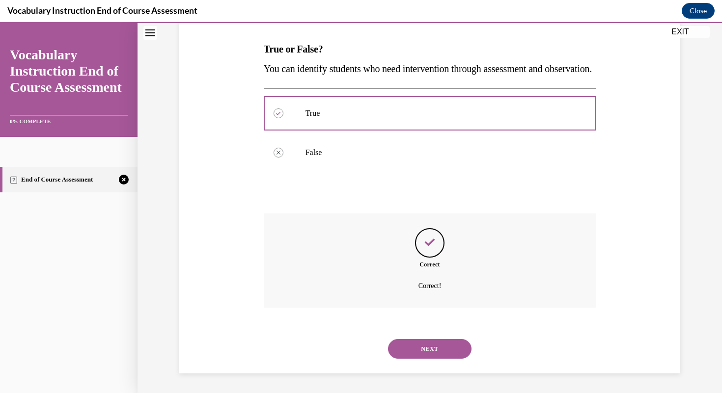
click at [361, 344] on button "NEXT" at bounding box center [429, 349] width 83 height 20
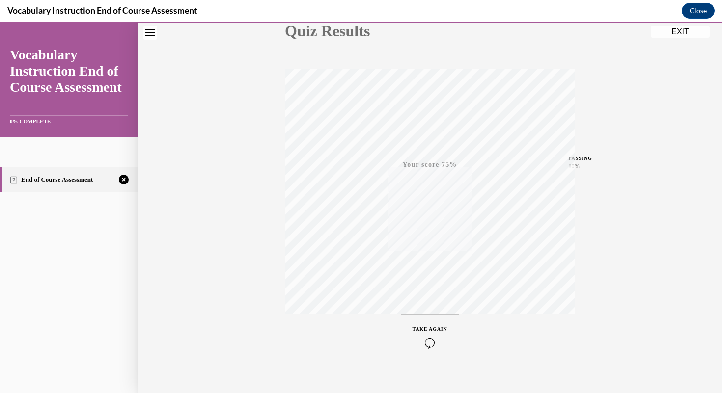
scroll to position [132, 0]
click at [361, 326] on div "TAKE AGAIN" at bounding box center [429, 327] width 35 height 23
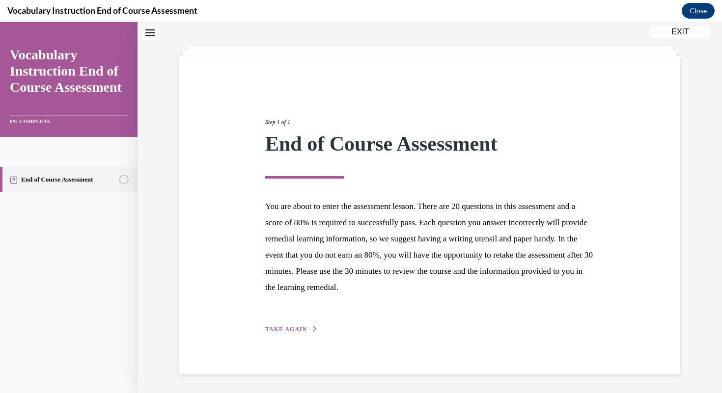
click at [306, 322] on div "Step 1 of 1 End of Course Assessment You are about to enter the assessment less…" at bounding box center [430, 215] width 344 height 240
click at [306, 329] on button "TAKE AGAIN" at bounding box center [291, 329] width 53 height 9
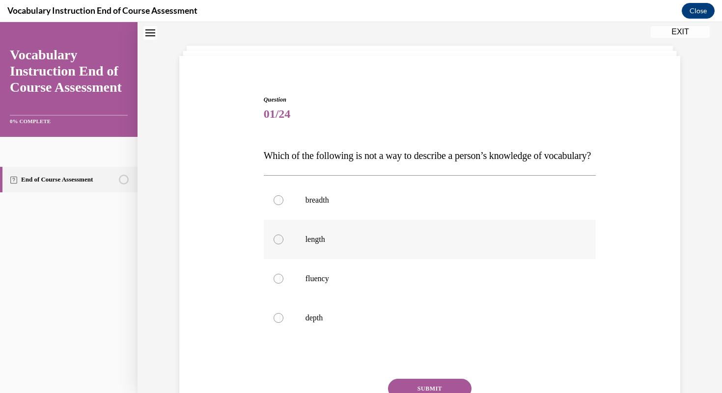
click at [361, 245] on p "length" at bounding box center [438, 240] width 266 height 10
click at [283, 245] on input "length" at bounding box center [279, 240] width 10 height 10
radio input "true"
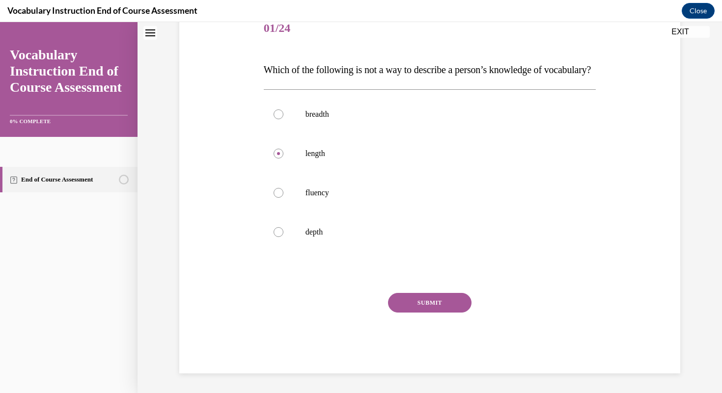
click at [361, 308] on button "SUBMIT" at bounding box center [429, 303] width 83 height 20
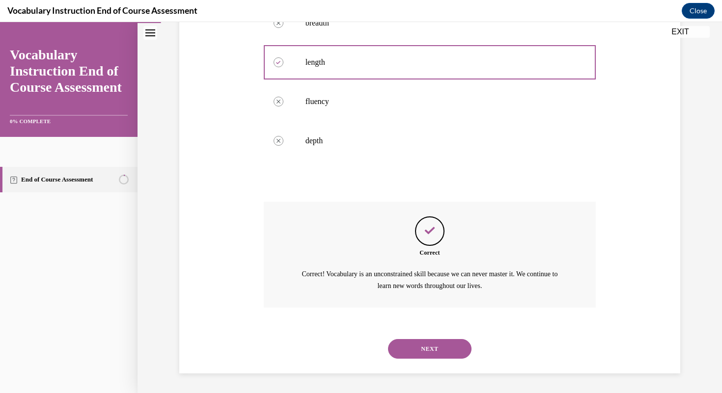
click at [361, 351] on button "NEXT" at bounding box center [429, 349] width 83 height 20
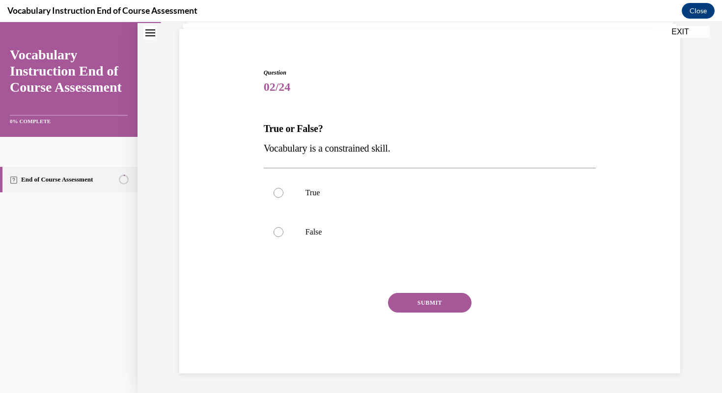
scroll to position [68, 0]
click at [359, 237] on p "False" at bounding box center [438, 232] width 266 height 10
click at [283, 237] on input "False" at bounding box center [279, 232] width 10 height 10
radio input "true"
click at [361, 297] on button "SUBMIT" at bounding box center [429, 303] width 83 height 20
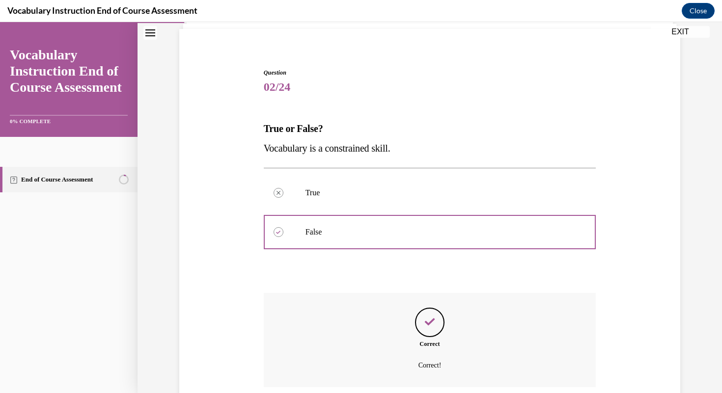
scroll to position [148, 0]
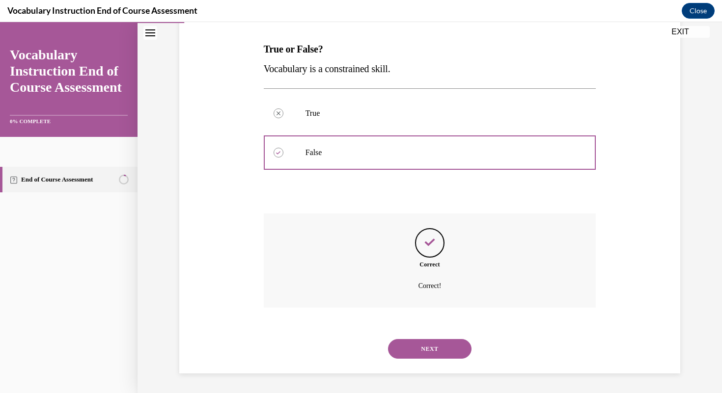
click at [361, 342] on button "NEXT" at bounding box center [429, 349] width 83 height 20
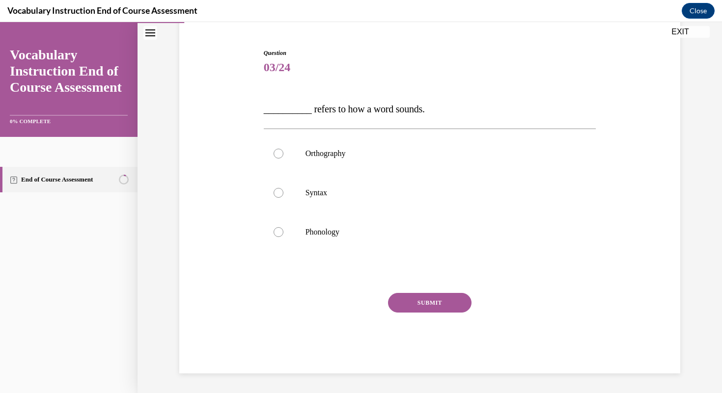
scroll to position [88, 0]
click at [361, 346] on div "SUBMIT NEXT" at bounding box center [430, 333] width 332 height 81
click at [328, 237] on label "Phonology" at bounding box center [430, 232] width 332 height 39
click at [283, 237] on input "Phonology" at bounding box center [279, 232] width 10 height 10
radio input "true"
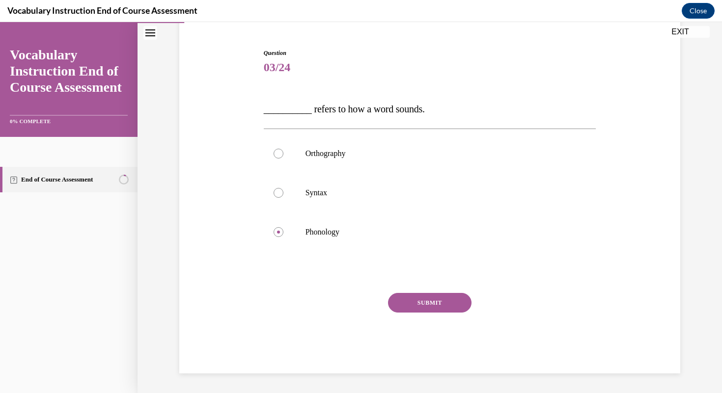
click at [361, 302] on button "SUBMIT" at bounding box center [429, 303] width 83 height 20
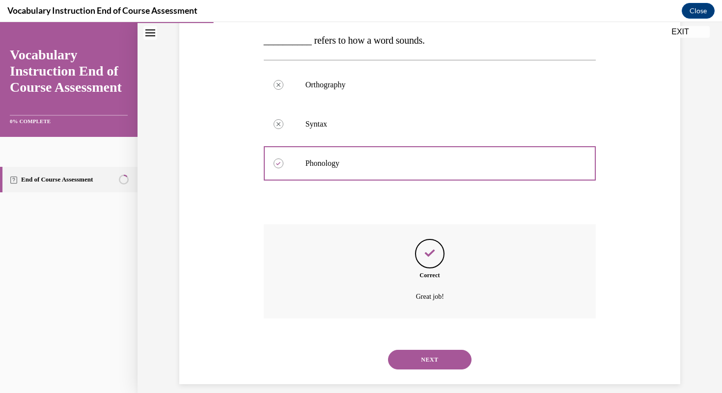
click at [361, 351] on button "NEXT" at bounding box center [429, 360] width 83 height 20
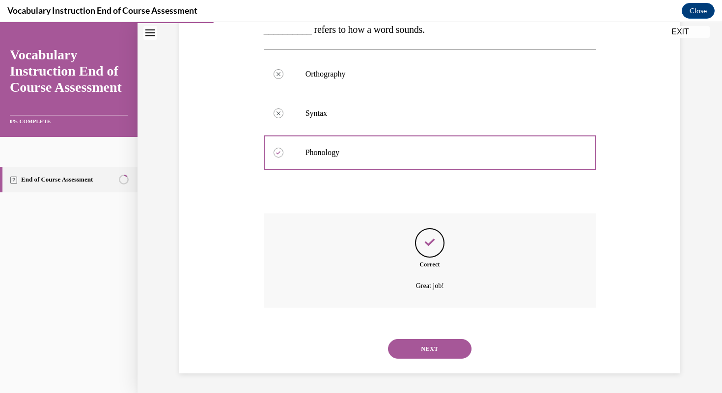
scroll to position [108, 0]
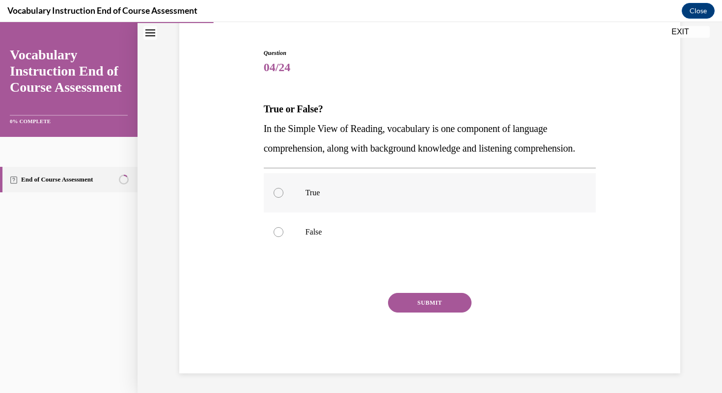
click at [331, 190] on p "True" at bounding box center [438, 193] width 266 height 10
click at [283, 190] on input "True" at bounding box center [279, 193] width 10 height 10
radio input "true"
click at [361, 300] on button "SUBMIT" at bounding box center [429, 303] width 83 height 20
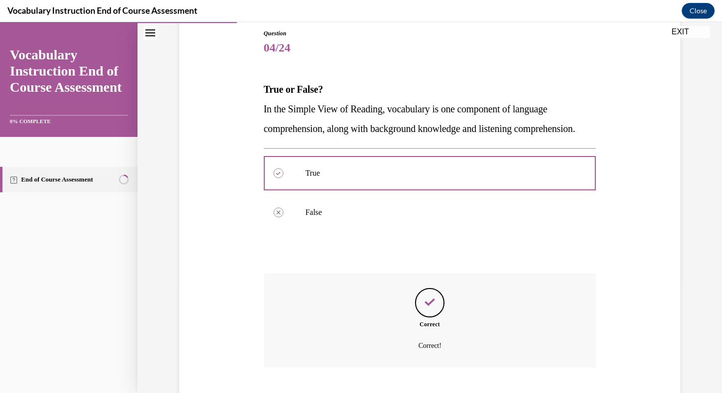
scroll to position [187, 0]
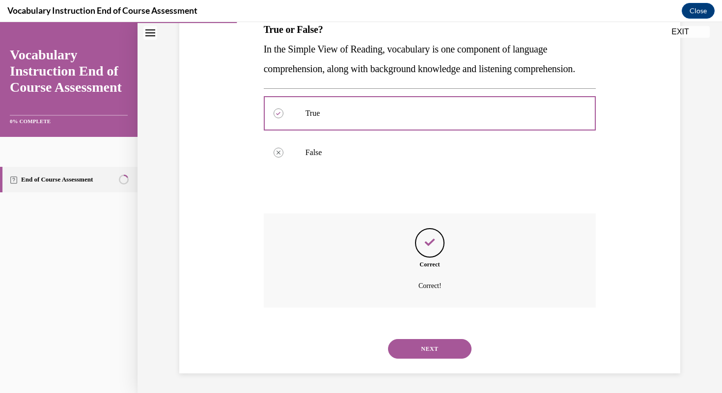
click at [361, 359] on div "NEXT" at bounding box center [430, 348] width 332 height 39
click at [361, 352] on button "NEXT" at bounding box center [429, 349] width 83 height 20
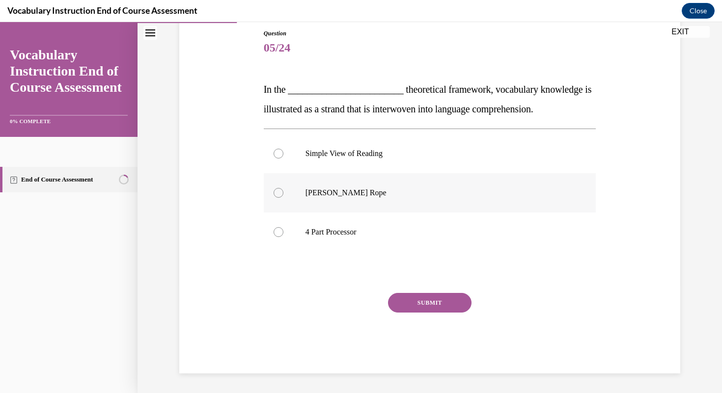
click at [359, 203] on label "Scarborough's Rope" at bounding box center [430, 192] width 332 height 39
click at [283, 198] on input "Scarborough's Rope" at bounding box center [279, 193] width 10 height 10
radio input "true"
click at [361, 301] on button "SUBMIT" at bounding box center [429, 303] width 83 height 20
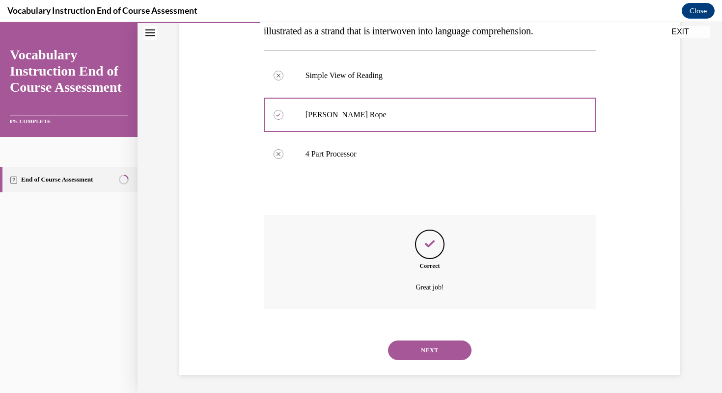
scroll to position [187, 0]
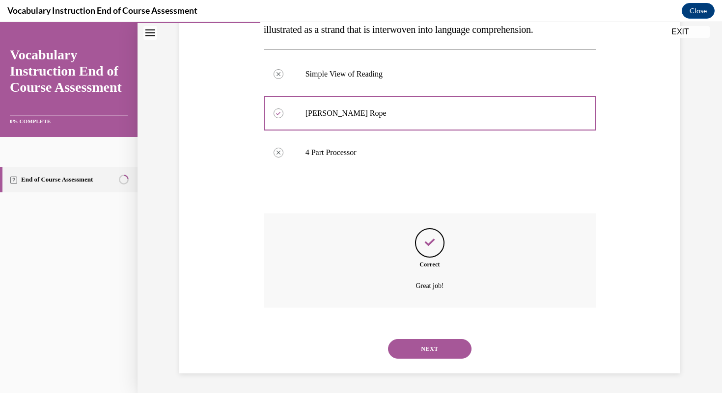
click at [361, 355] on button "NEXT" at bounding box center [429, 349] width 83 height 20
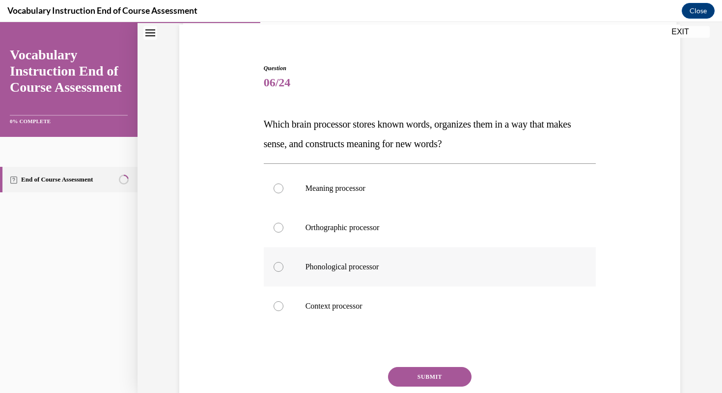
scroll to position [76, 0]
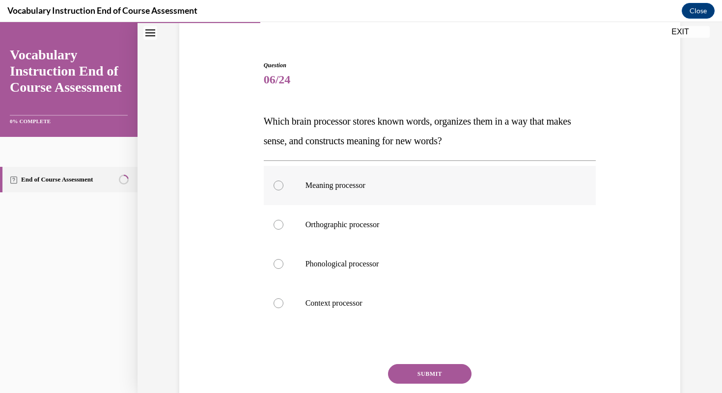
click at [361, 195] on label "Meaning processor" at bounding box center [430, 185] width 332 height 39
click at [283, 191] on input "Meaning processor" at bounding box center [279, 186] width 10 height 10
radio input "true"
click at [361, 368] on button "SUBMIT" at bounding box center [429, 374] width 83 height 20
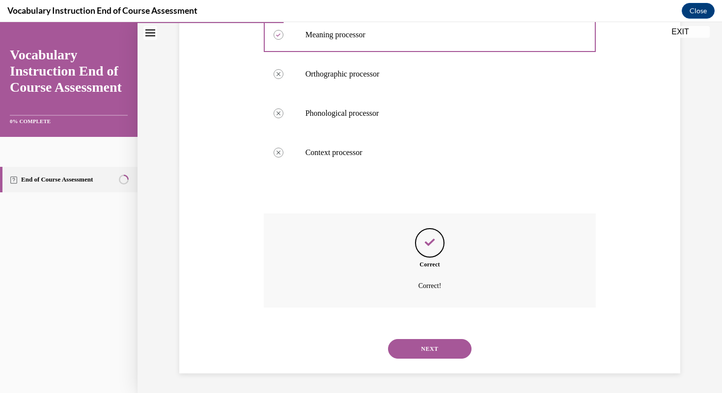
click at [361, 357] on button "NEXT" at bounding box center [429, 349] width 83 height 20
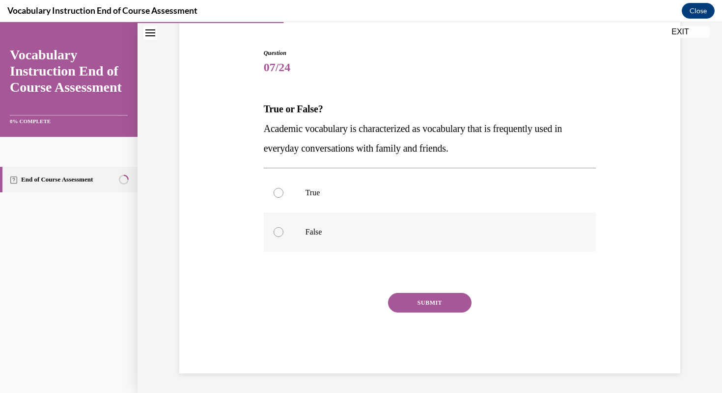
click at [361, 245] on label "False" at bounding box center [430, 232] width 332 height 39
click at [283, 237] on input "False" at bounding box center [279, 232] width 10 height 10
radio input "true"
click at [361, 300] on button "SUBMIT" at bounding box center [429, 303] width 83 height 20
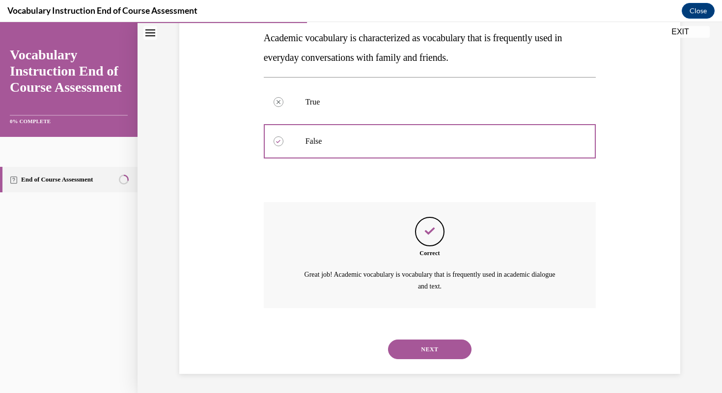
click at [361, 354] on button "NEXT" at bounding box center [429, 350] width 83 height 20
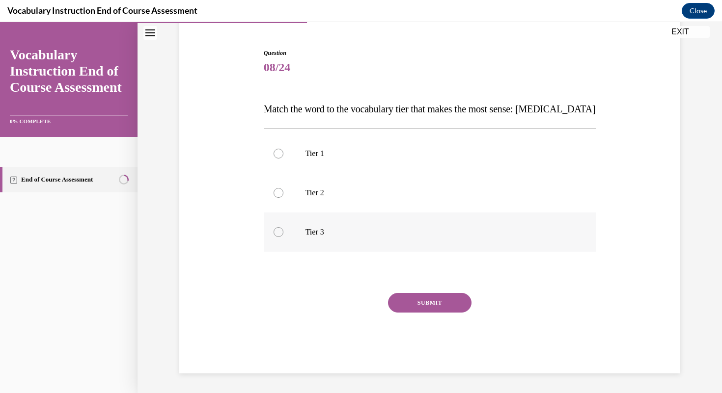
click at [359, 237] on p "Tier 3" at bounding box center [438, 232] width 266 height 10
click at [283, 237] on input "Tier 3" at bounding box center [279, 232] width 10 height 10
radio input "true"
click at [361, 300] on button "SUBMIT" at bounding box center [429, 303] width 83 height 20
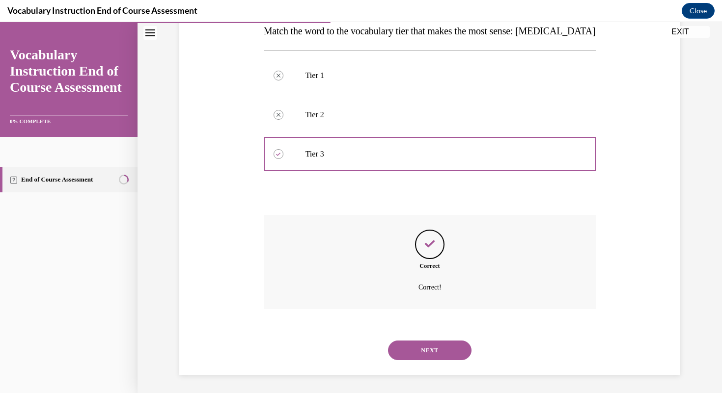
scroll to position [167, 0]
click at [361, 361] on div "NEXT" at bounding box center [430, 348] width 332 height 39
click at [361, 360] on div "NEXT" at bounding box center [430, 348] width 332 height 39
click at [361, 359] on div "NEXT" at bounding box center [430, 348] width 332 height 39
click at [361, 353] on button "NEXT" at bounding box center [429, 349] width 83 height 20
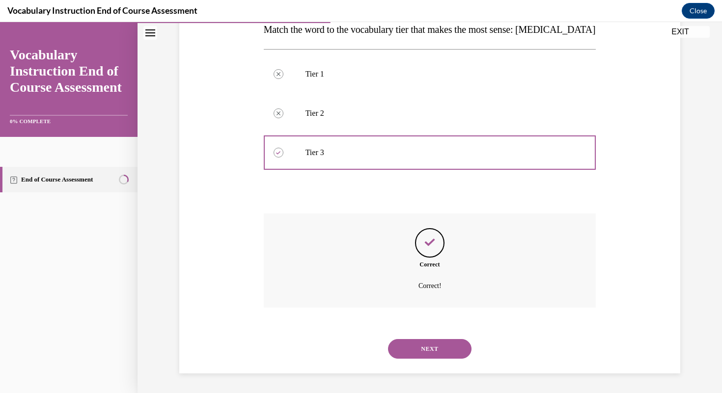
scroll to position [88, 0]
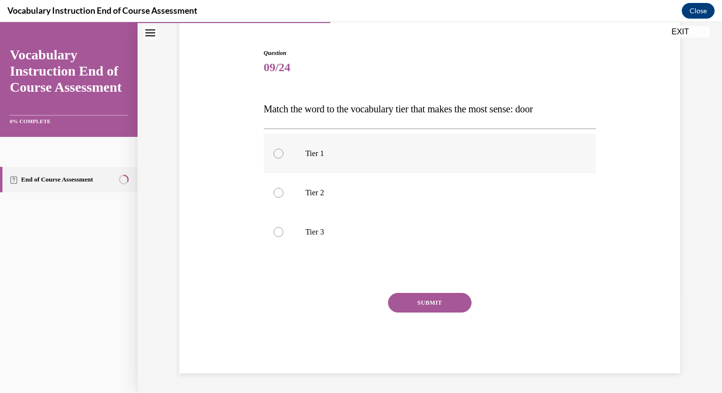
click at [334, 162] on label "Tier 1" at bounding box center [430, 153] width 332 height 39
click at [283, 159] on input "Tier 1" at bounding box center [279, 154] width 10 height 10
radio input "true"
click at [361, 302] on button "SUBMIT" at bounding box center [429, 303] width 83 height 20
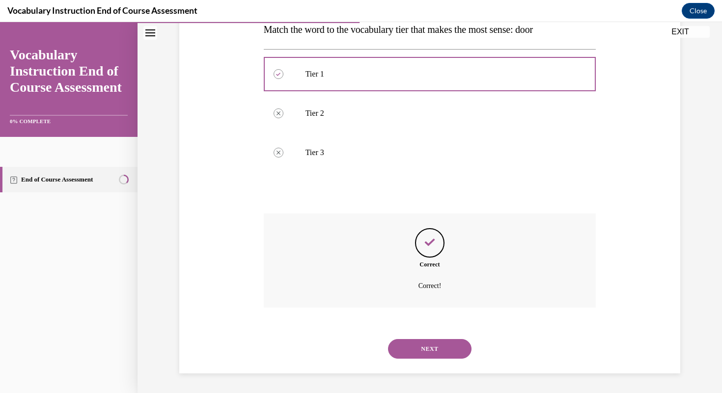
click at [361, 352] on button "NEXT" at bounding box center [429, 349] width 83 height 20
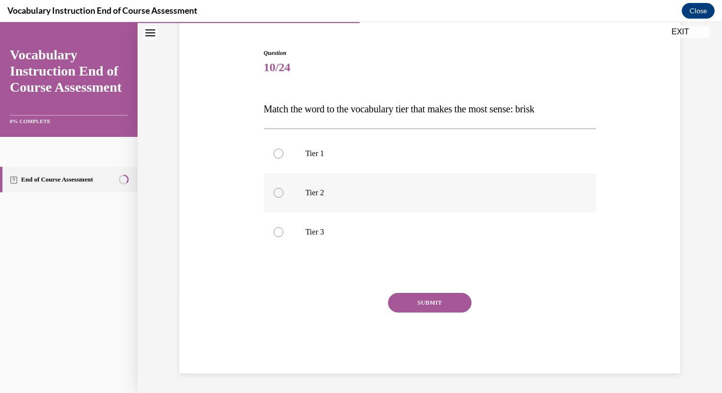
click at [354, 200] on label "Tier 2" at bounding box center [430, 192] width 332 height 39
click at [283, 198] on input "Tier 2" at bounding box center [279, 193] width 10 height 10
radio input "true"
click at [361, 304] on button "SUBMIT" at bounding box center [429, 303] width 83 height 20
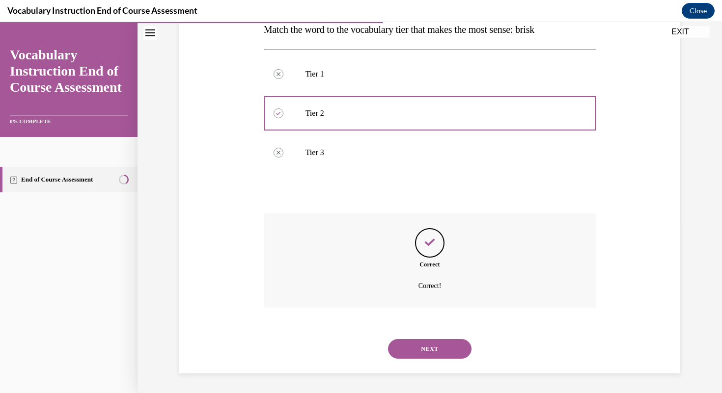
click at [361, 346] on button "NEXT" at bounding box center [429, 349] width 83 height 20
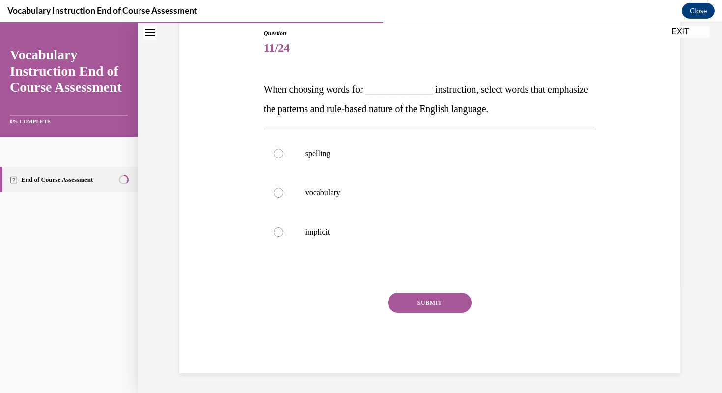
scroll to position [108, 0]
click at [361, 146] on label "spelling" at bounding box center [430, 153] width 332 height 39
click at [283, 149] on input "spelling" at bounding box center [279, 154] width 10 height 10
radio input "true"
click at [361, 300] on button "SUBMIT" at bounding box center [429, 303] width 83 height 20
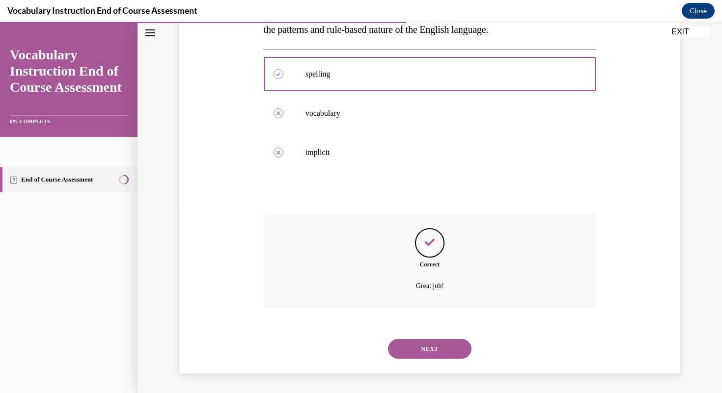
click at [361, 355] on button "NEXT" at bounding box center [429, 349] width 83 height 20
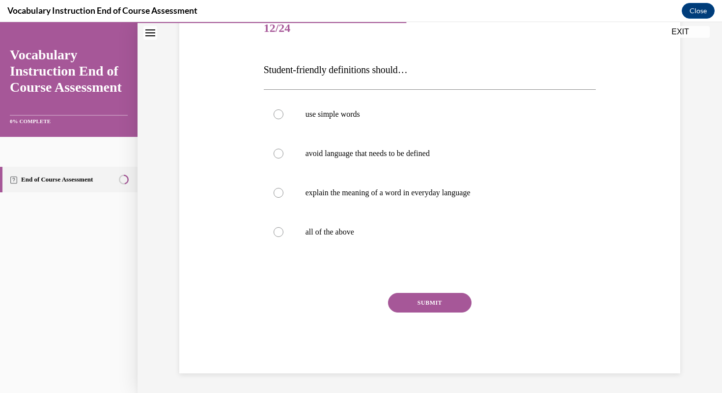
scroll to position [109, 0]
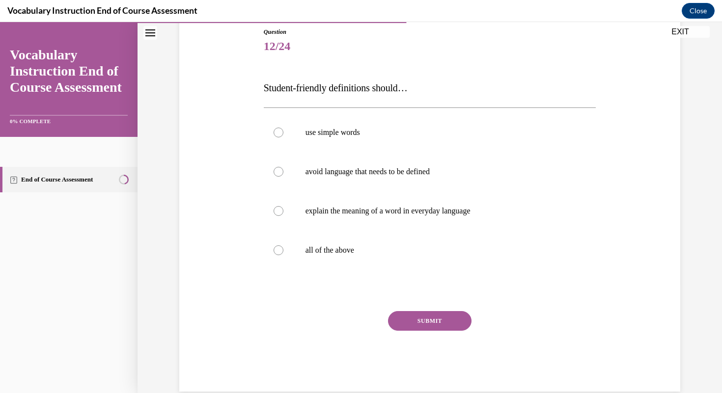
click at [361, 274] on div "use simple words avoid language that needs to be defined explain the meaning of…" at bounding box center [430, 191] width 332 height 167
click at [361, 259] on label "all of the above" at bounding box center [430, 250] width 332 height 39
click at [283, 255] on input "all of the above" at bounding box center [279, 251] width 10 height 10
radio input "true"
click at [361, 316] on button "SUBMIT" at bounding box center [429, 321] width 83 height 20
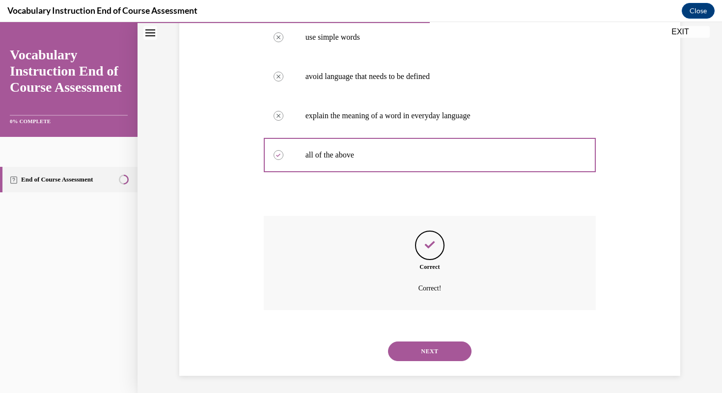
scroll to position [207, 0]
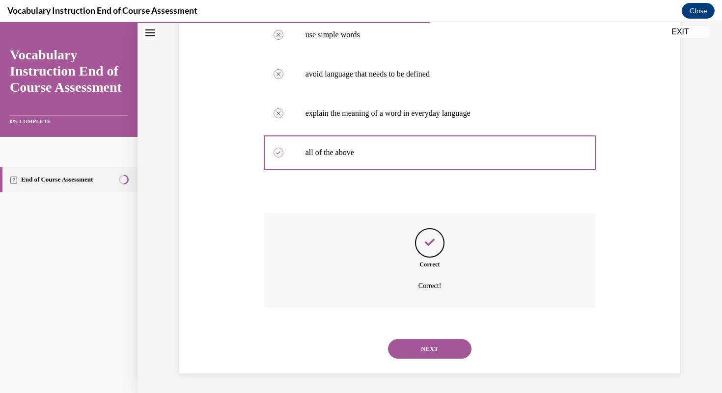
click at [361, 363] on div "NEXT" at bounding box center [430, 348] width 332 height 39
click at [361, 353] on button "NEXT" at bounding box center [429, 349] width 83 height 20
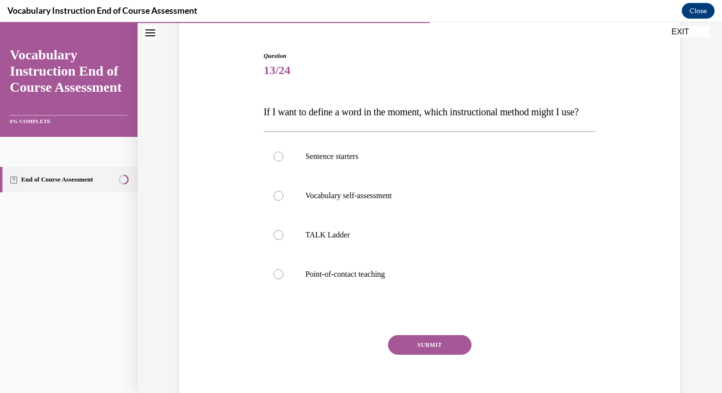
scroll to position [86, 0]
click at [361, 278] on p "Point-of-contact teaching" at bounding box center [438, 274] width 266 height 10
click at [283, 278] on input "Point-of-contact teaching" at bounding box center [279, 274] width 10 height 10
radio input "true"
click at [361, 354] on button "SUBMIT" at bounding box center [429, 344] width 83 height 20
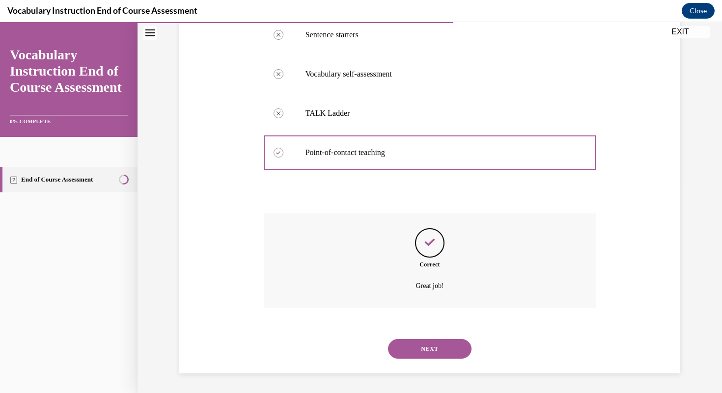
scroll to position [226, 0]
click at [361, 359] on button "NEXT" at bounding box center [429, 349] width 83 height 20
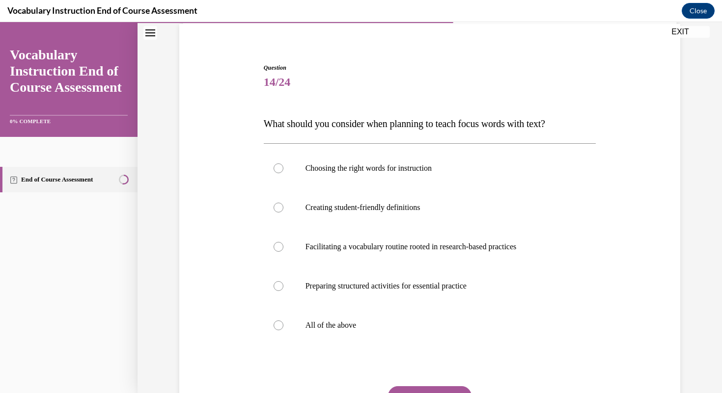
scroll to position [85, 0]
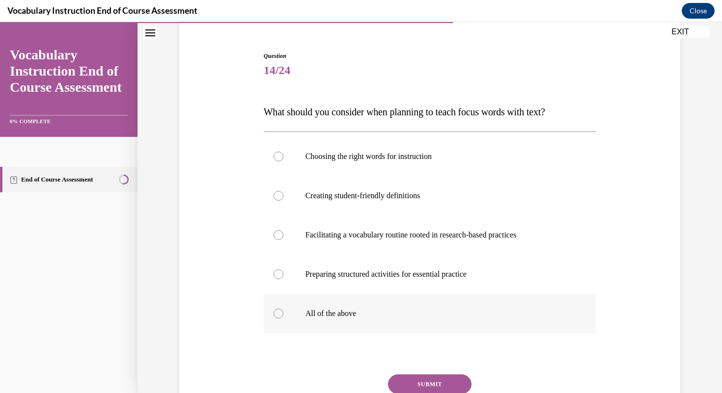
click at [361, 326] on label "All of the above" at bounding box center [430, 313] width 332 height 39
click at [283, 319] on input "All of the above" at bounding box center [279, 314] width 10 height 10
radio input "true"
click at [361, 382] on button "SUBMIT" at bounding box center [429, 385] width 83 height 20
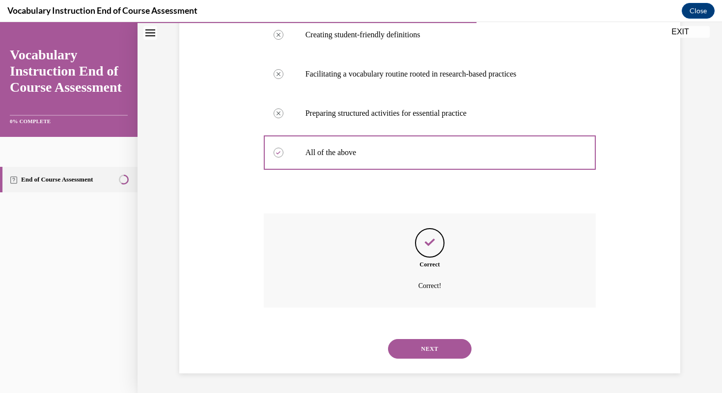
click at [361, 350] on button "NEXT" at bounding box center [429, 349] width 83 height 20
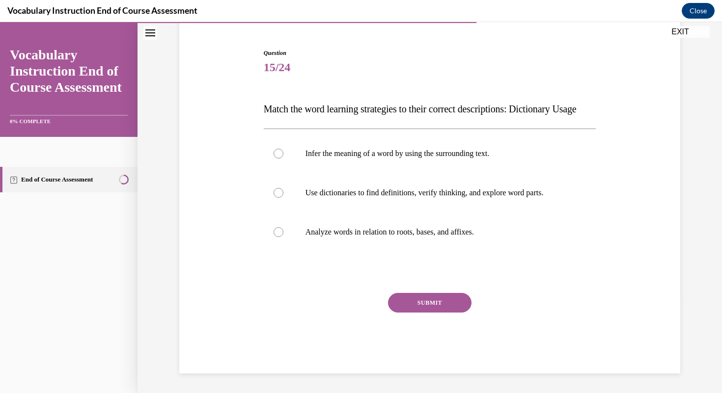
scroll to position [108, 0]
click at [361, 195] on p "Use dictionaries to find definitions, verify thinking, and explore word parts." at bounding box center [438, 193] width 266 height 10
click at [283, 195] on input "Use dictionaries to find definitions, verify thinking, and explore word parts." at bounding box center [279, 193] width 10 height 10
radio input "true"
click at [361, 300] on button "SUBMIT" at bounding box center [429, 303] width 83 height 20
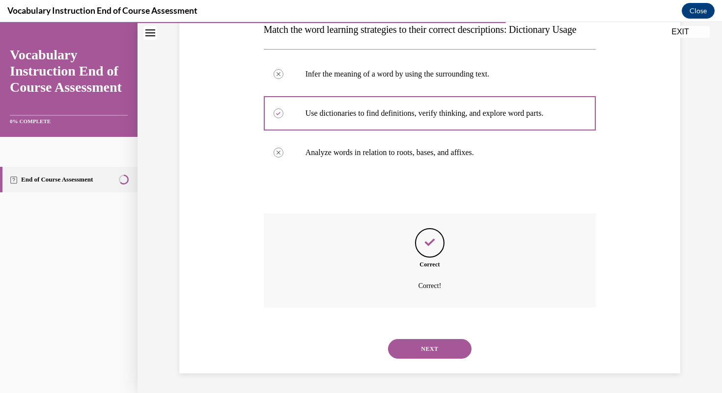
click at [361, 344] on button "NEXT" at bounding box center [429, 349] width 83 height 20
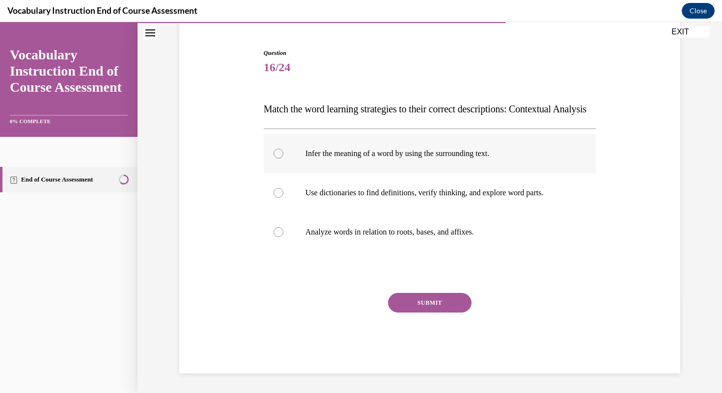
click at [361, 168] on label "Infer the meaning of a word by using the surrounding text." at bounding box center [430, 153] width 332 height 39
click at [283, 159] on input "Infer the meaning of a word by using the surrounding text." at bounding box center [279, 154] width 10 height 10
radio input "true"
click at [361, 302] on button "SUBMIT" at bounding box center [429, 303] width 83 height 20
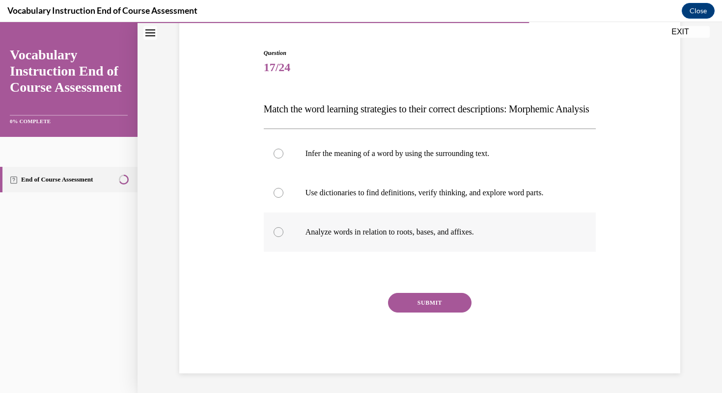
click at [361, 229] on div "Infer the meaning of a word by using the surrounding text. Use dictionaries to …" at bounding box center [430, 193] width 332 height 118
click at [361, 226] on label "Analyze words in relation to roots, bases, and affixes." at bounding box center [430, 232] width 332 height 39
click at [283, 227] on input "Analyze words in relation to roots, bases, and affixes." at bounding box center [279, 232] width 10 height 10
radio input "true"
click at [361, 312] on button "SUBMIT" at bounding box center [429, 303] width 83 height 20
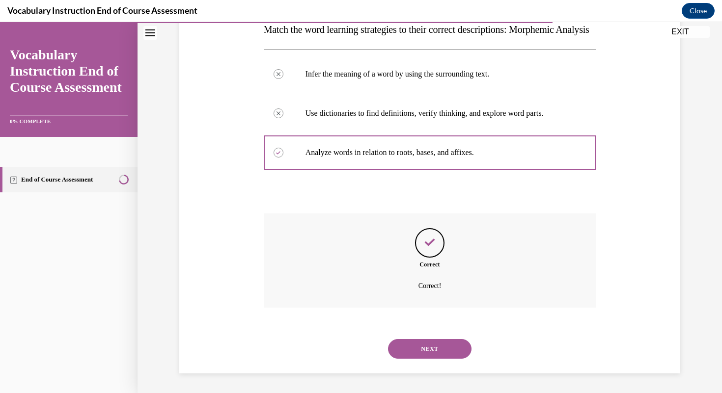
click at [361, 346] on button "NEXT" at bounding box center [429, 349] width 83 height 20
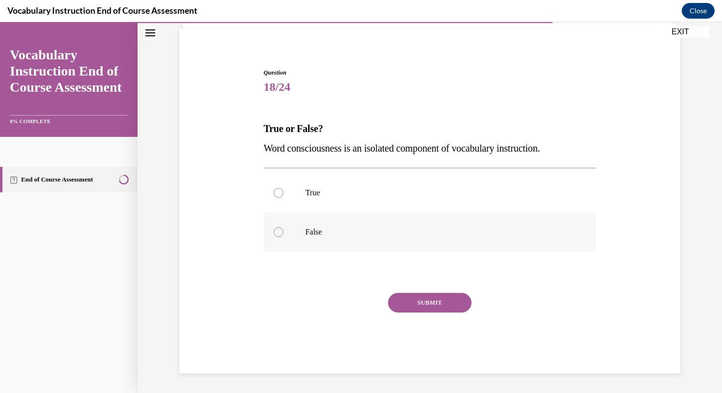
click at [361, 240] on label "False" at bounding box center [430, 232] width 332 height 39
click at [283, 237] on input "False" at bounding box center [279, 232] width 10 height 10
radio input "true"
click at [361, 315] on div "SUBMIT" at bounding box center [430, 317] width 332 height 49
click at [361, 303] on button "SUBMIT" at bounding box center [429, 303] width 83 height 20
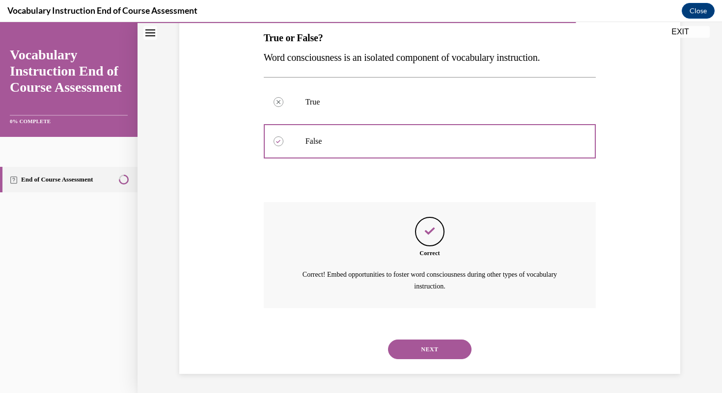
click at [361, 355] on button "NEXT" at bounding box center [429, 350] width 83 height 20
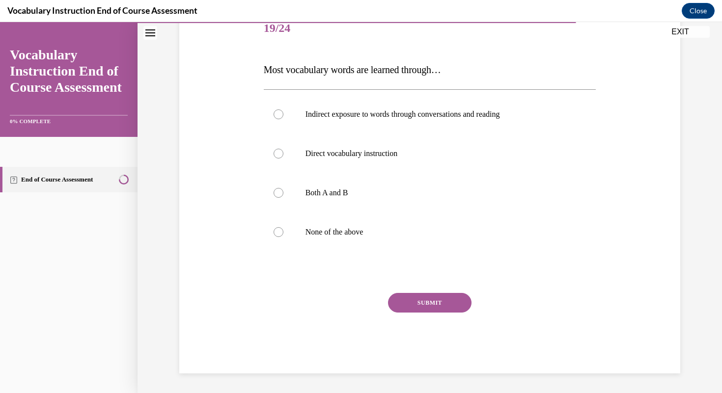
scroll to position [109, 0]
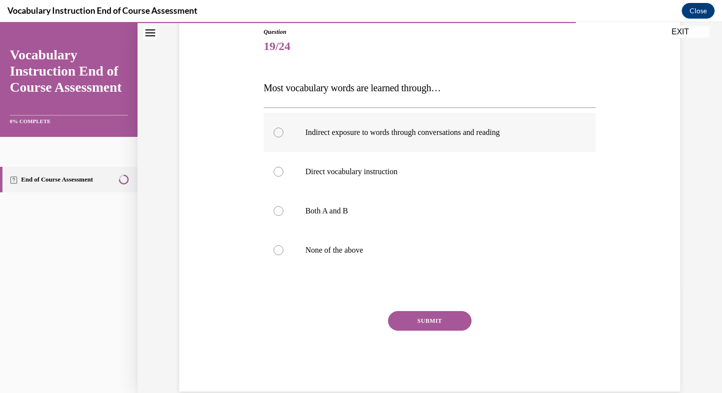
click at [361, 128] on p "Indirect exposure to words through conversations and reading" at bounding box center [438, 133] width 266 height 10
click at [283, 128] on input "Indirect exposure to words through conversations and reading" at bounding box center [279, 133] width 10 height 10
radio input "true"
click at [361, 314] on button "SUBMIT" at bounding box center [429, 321] width 83 height 20
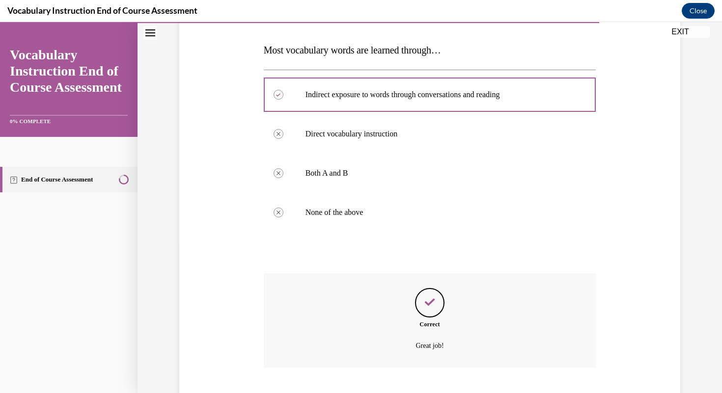
scroll to position [207, 0]
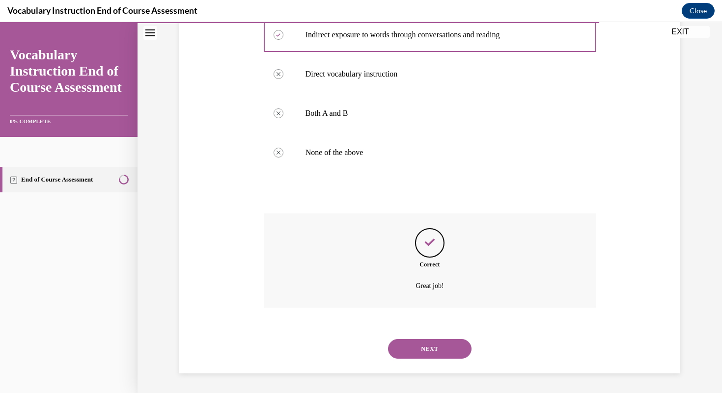
click at [361, 352] on button "NEXT" at bounding box center [429, 349] width 83 height 20
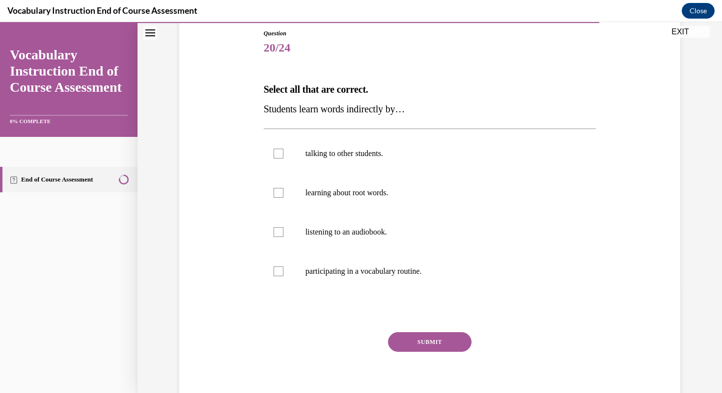
scroll to position [147, 0]
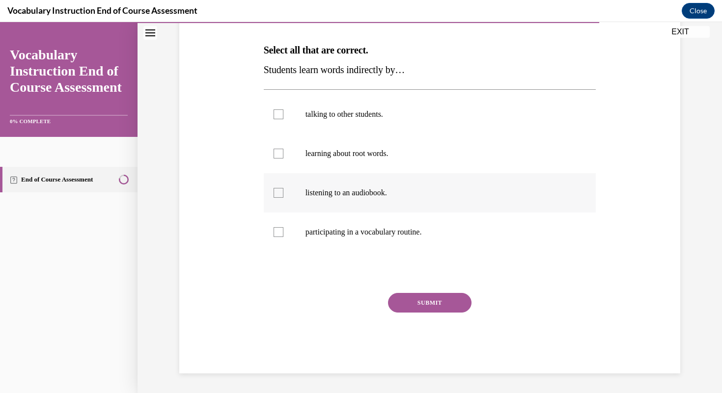
click at [361, 198] on label "listening to an audiobook." at bounding box center [430, 192] width 332 height 39
click at [283, 198] on input "listening to an audiobook." at bounding box center [279, 193] width 10 height 10
checkbox input "true"
click at [361, 116] on p "talking to other students." at bounding box center [438, 114] width 266 height 10
click at [283, 116] on input "talking to other students." at bounding box center [279, 114] width 10 height 10
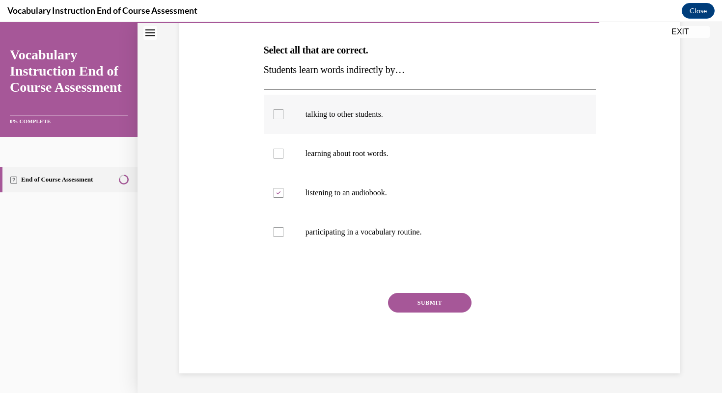
checkbox input "true"
click at [361, 304] on button "SUBMIT" at bounding box center [429, 303] width 83 height 20
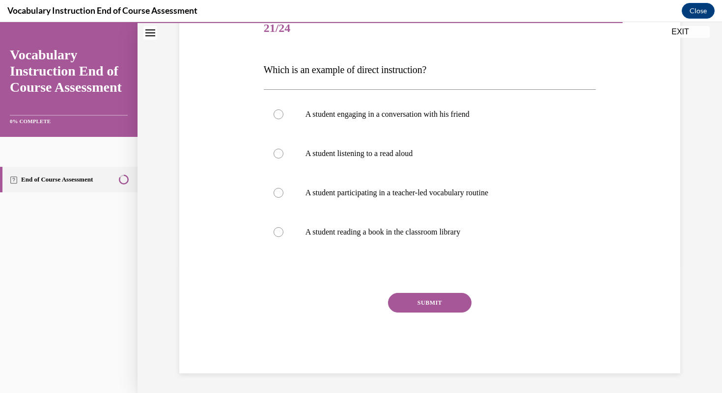
scroll to position [109, 0]
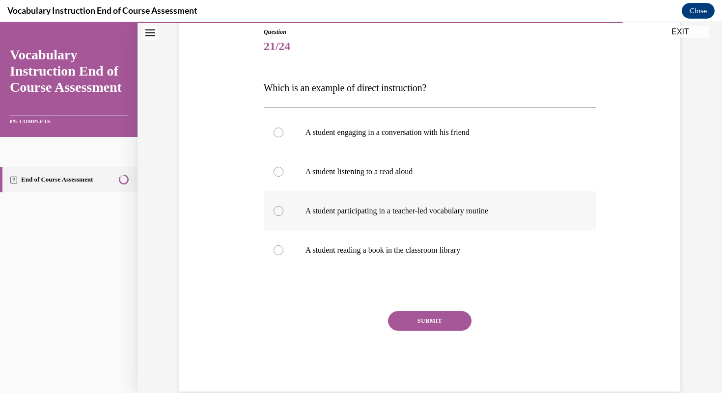
click at [361, 213] on p "A student participating in a teacher-led vocabulary routine" at bounding box center [438, 211] width 266 height 10
click at [283, 213] on input "A student participating in a teacher-led vocabulary routine" at bounding box center [279, 211] width 10 height 10
radio input "true"
click at [361, 328] on button "SUBMIT" at bounding box center [429, 321] width 83 height 20
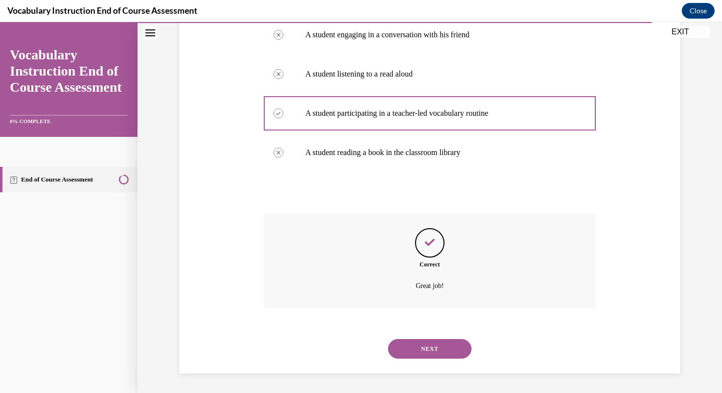
click at [361, 356] on button "NEXT" at bounding box center [429, 349] width 83 height 20
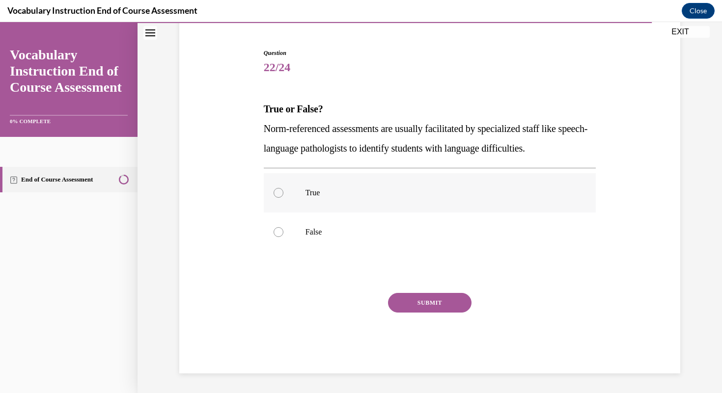
click at [357, 199] on label "True" at bounding box center [430, 192] width 332 height 39
click at [283, 198] on input "True" at bounding box center [279, 193] width 10 height 10
radio input "true"
click at [361, 305] on button "SUBMIT" at bounding box center [429, 303] width 83 height 20
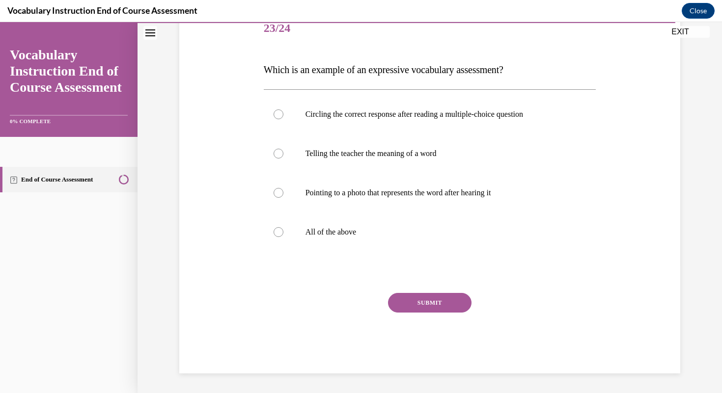
scroll to position [109, 0]
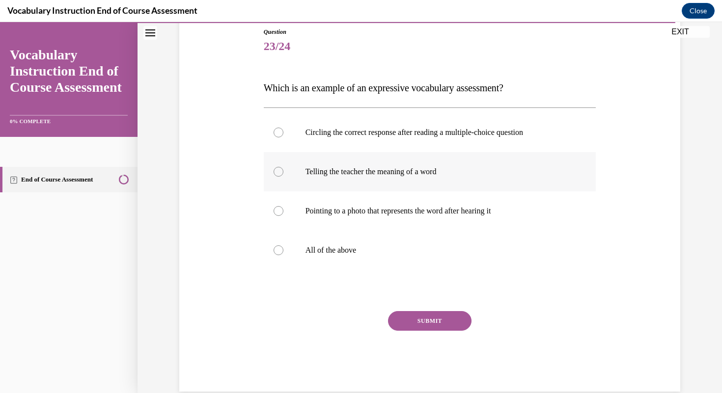
click at [361, 183] on label "Telling the teacher the meaning of a word" at bounding box center [430, 171] width 332 height 39
click at [283, 177] on input "Telling the teacher the meaning of a word" at bounding box center [279, 172] width 10 height 10
radio input "true"
click at [361, 321] on button "SUBMIT" at bounding box center [429, 321] width 83 height 20
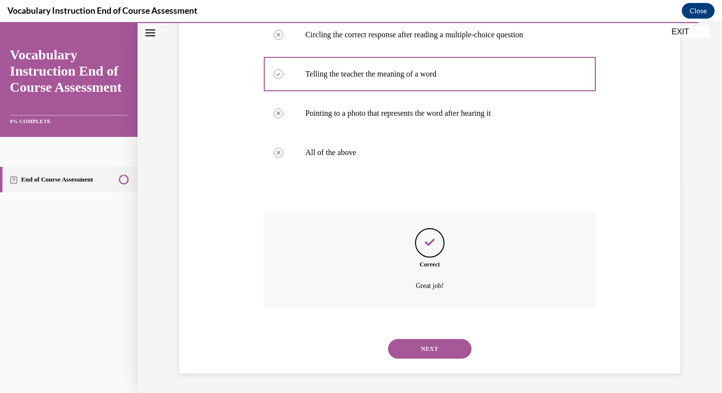
click at [361, 359] on button "NEXT" at bounding box center [429, 349] width 83 height 20
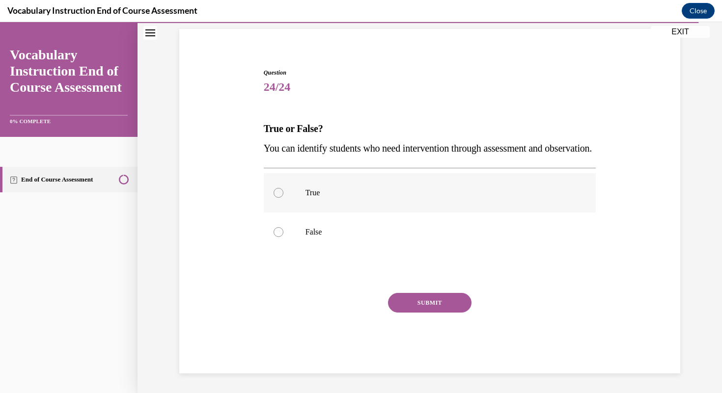
click at [347, 191] on p "True" at bounding box center [438, 193] width 266 height 10
click at [283, 191] on input "True" at bounding box center [279, 193] width 10 height 10
radio input "true"
click at [361, 301] on button "SUBMIT" at bounding box center [429, 303] width 83 height 20
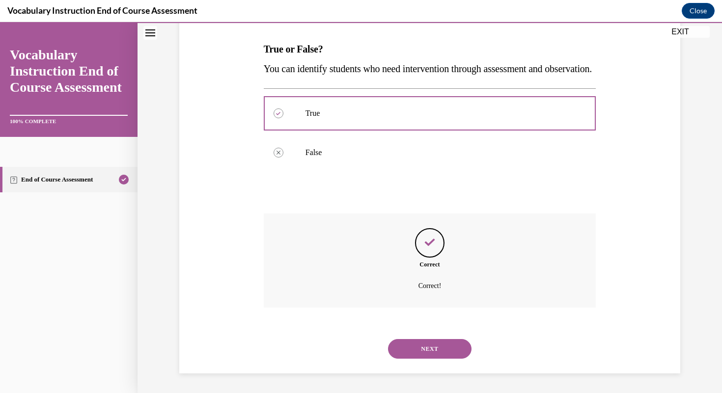
click at [361, 352] on button "NEXT" at bounding box center [429, 349] width 83 height 20
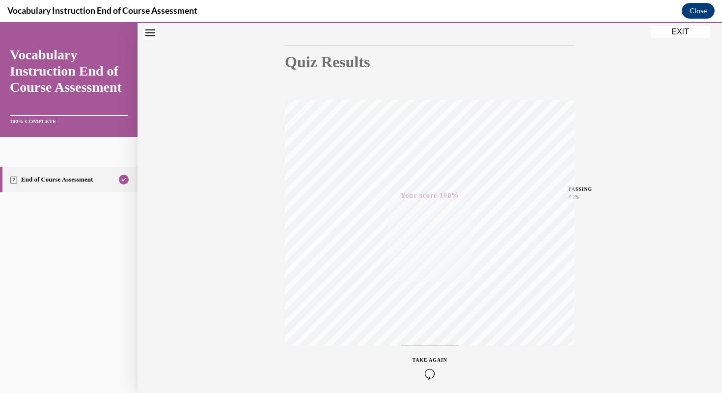
scroll to position [96, 0]
click at [361, 29] on button "EXIT" at bounding box center [680, 32] width 59 height 12
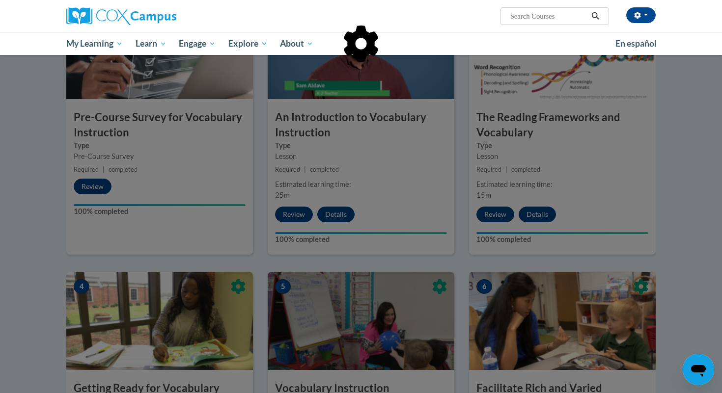
scroll to position [0, 0]
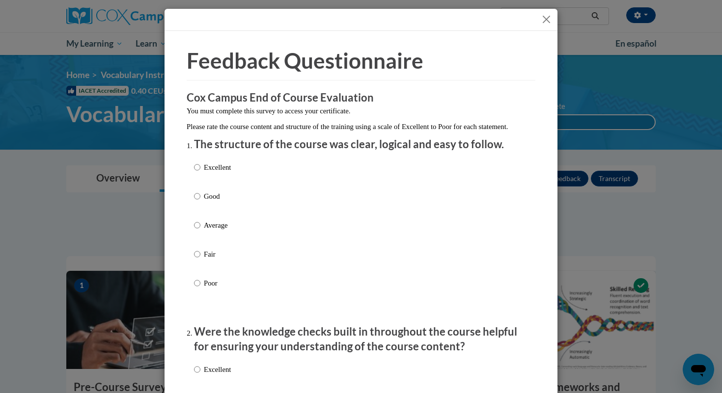
click at [217, 202] on p "Good" at bounding box center [217, 196] width 27 height 11
click at [200, 202] on input "Good" at bounding box center [197, 196] width 6 height 11
radio input "true"
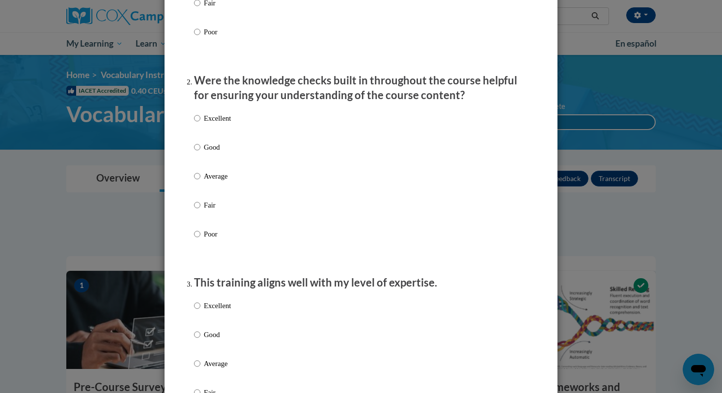
click at [216, 153] on p "Good" at bounding box center [217, 147] width 27 height 11
click at [200, 153] on input "Good" at bounding box center [197, 147] width 6 height 11
radio input "true"
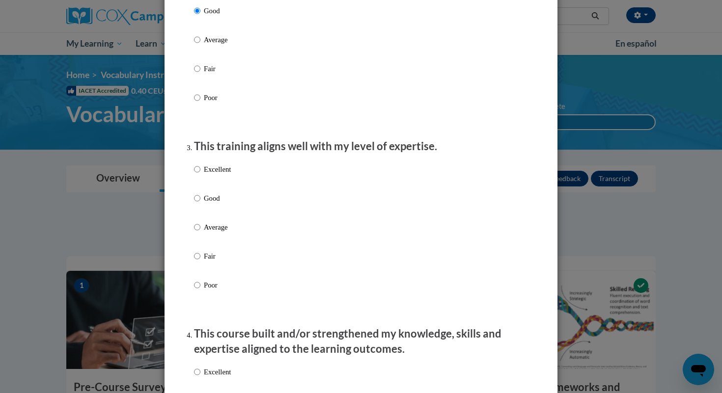
click at [221, 204] on p "Good" at bounding box center [217, 198] width 27 height 11
click at [200, 204] on input "Good" at bounding box center [197, 198] width 6 height 11
radio input "true"
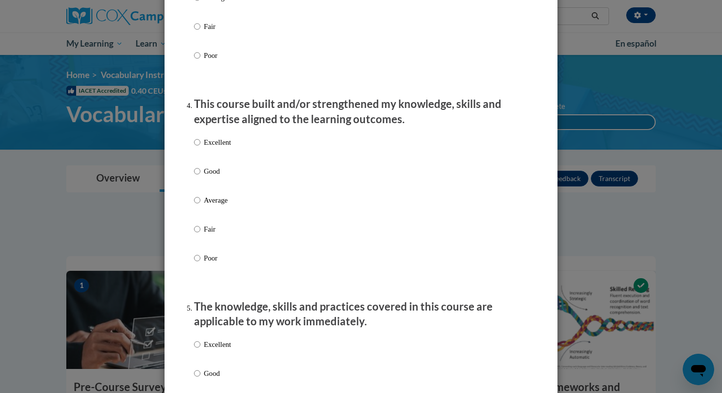
click at [218, 177] on p "Good" at bounding box center [217, 171] width 27 height 11
click at [200, 177] on input "Good" at bounding box center [197, 171] width 6 height 11
radio input "true"
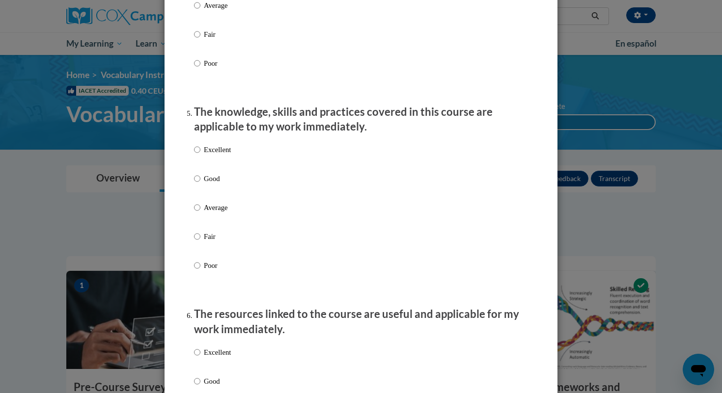
click at [219, 184] on p "Good" at bounding box center [217, 178] width 27 height 11
click at [200, 184] on input "Good" at bounding box center [197, 178] width 6 height 11
radio input "true"
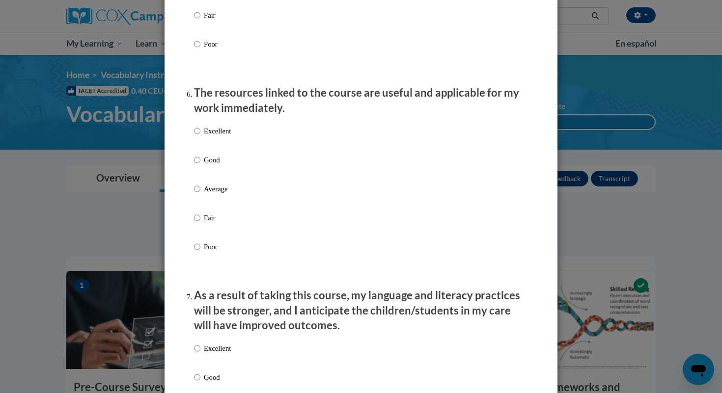
scroll to position [1059, 0]
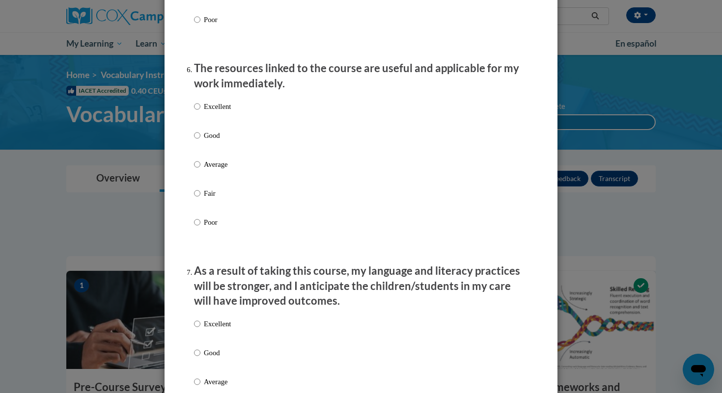
click at [210, 128] on label "Excellent" at bounding box center [212, 114] width 37 height 27
click at [200, 112] on input "Excellent" at bounding box center [197, 106] width 6 height 11
radio input "true"
click at [211, 141] on p "Good" at bounding box center [217, 135] width 27 height 11
click at [200, 141] on input "Good" at bounding box center [197, 135] width 6 height 11
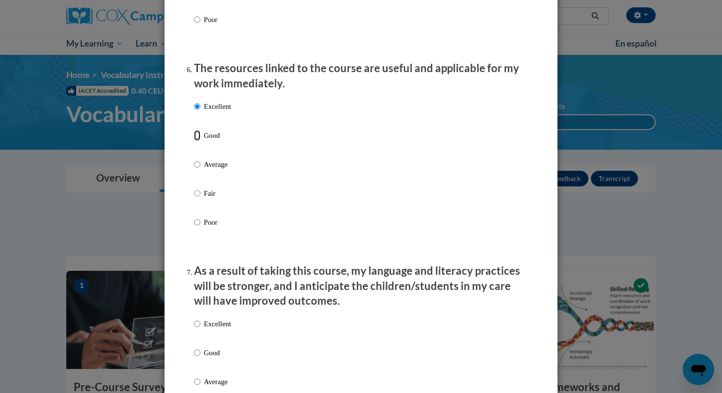
radio input "true"
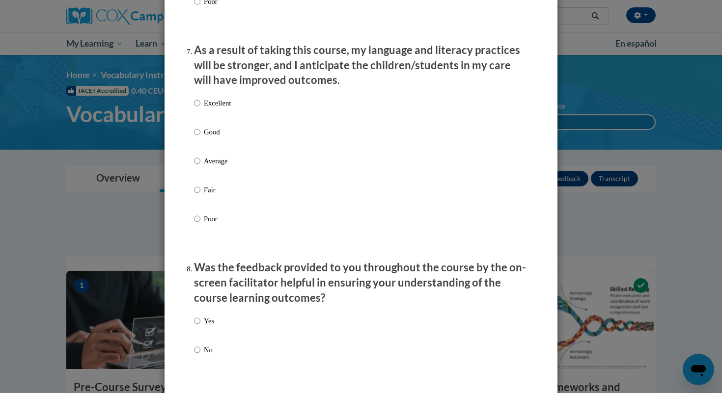
click at [211, 148] on label "Good" at bounding box center [212, 140] width 37 height 27
click at [200, 137] on input "Good" at bounding box center [197, 132] width 6 height 11
radio input "true"
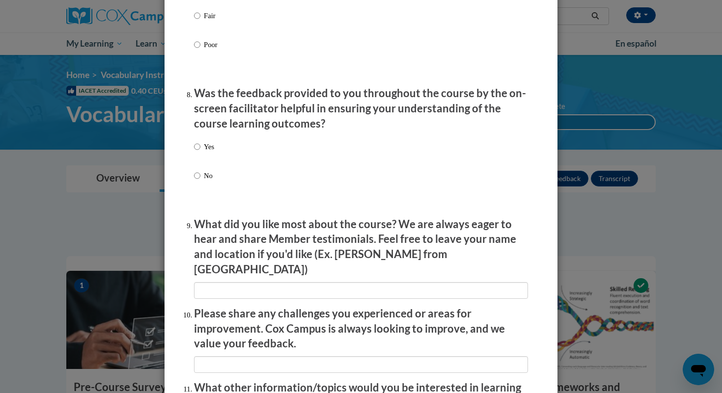
scroll to position [1455, 0]
click at [211, 151] on p "Yes" at bounding box center [209, 145] width 10 height 11
click at [200, 151] on input "Yes" at bounding box center [197, 145] width 6 height 11
radio input "true"
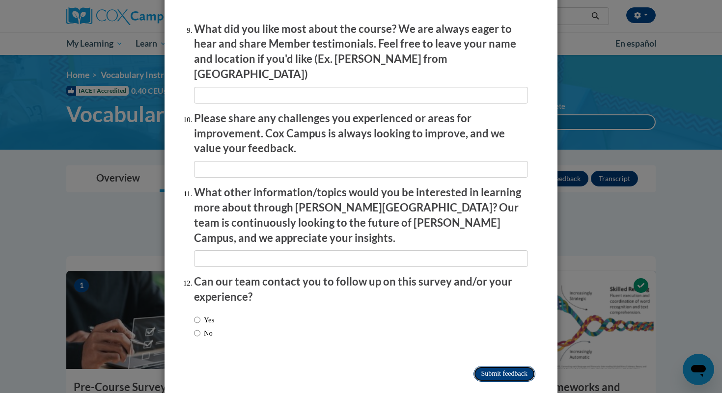
click at [361, 366] on input "Submit feedback" at bounding box center [504, 374] width 62 height 16
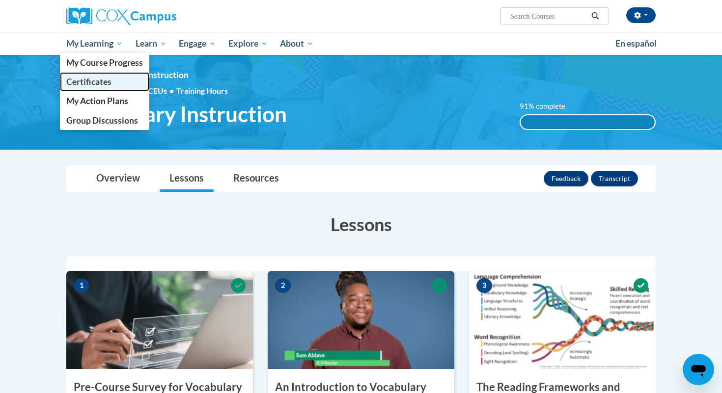
click at [105, 79] on span "Certificates" at bounding box center [88, 82] width 45 height 10
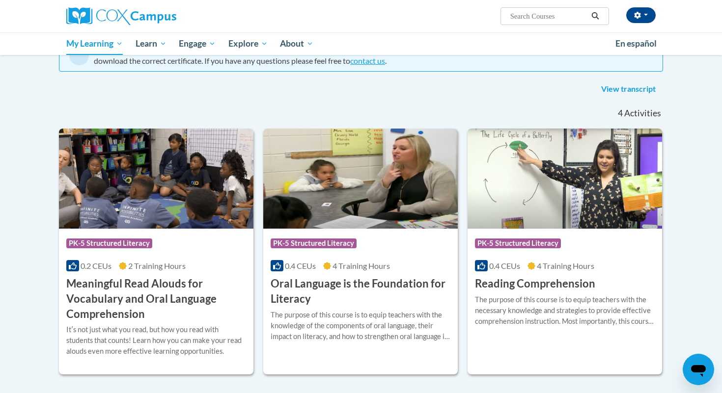
scroll to position [109, 0]
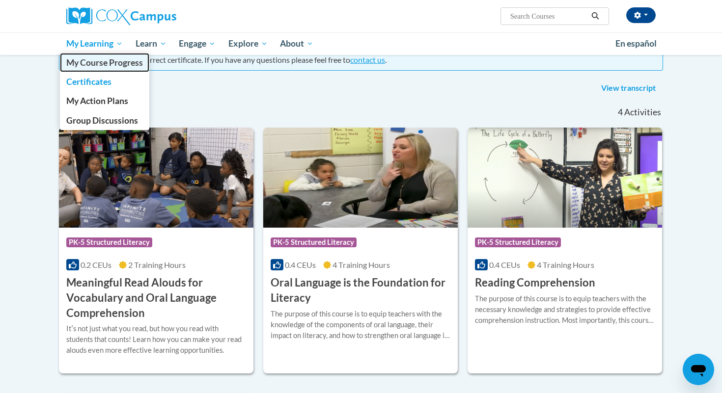
click at [108, 66] on span "My Course Progress" at bounding box center [104, 62] width 77 height 10
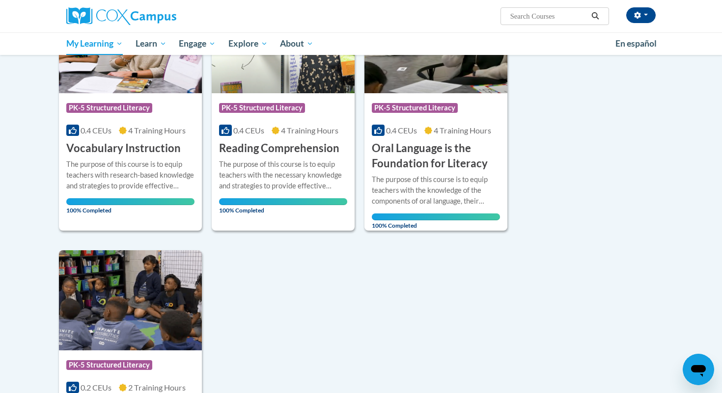
scroll to position [180, 0]
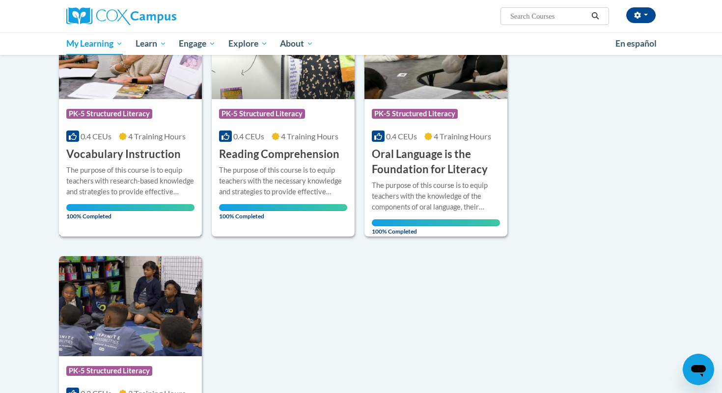
click at [161, 153] on h3 "Vocabulary Instruction" at bounding box center [123, 154] width 114 height 15
